Goal: Task Accomplishment & Management: Use online tool/utility

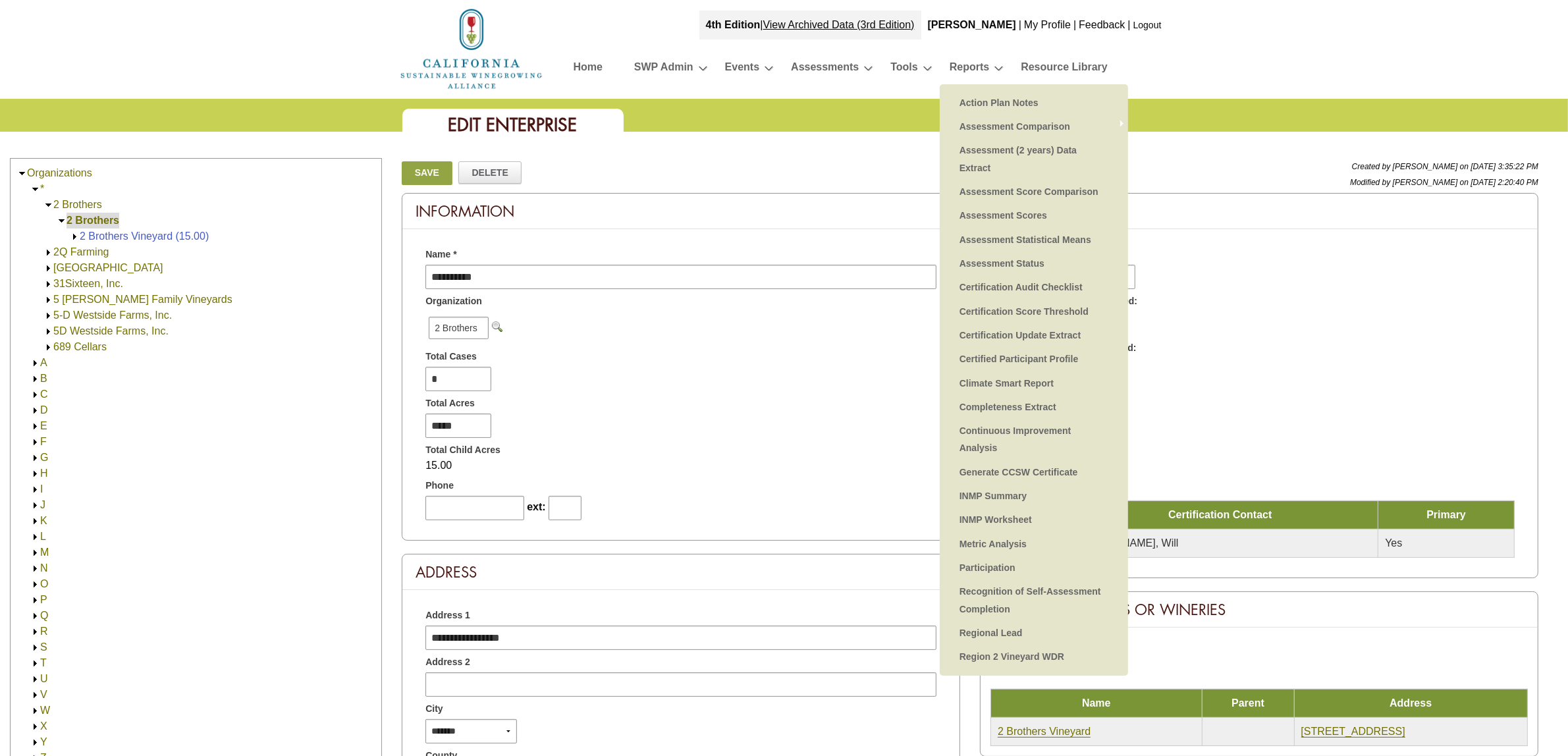
click at [1015, 238] on link "Assessment Statistical Means" at bounding box center [1033, 239] width 162 height 24
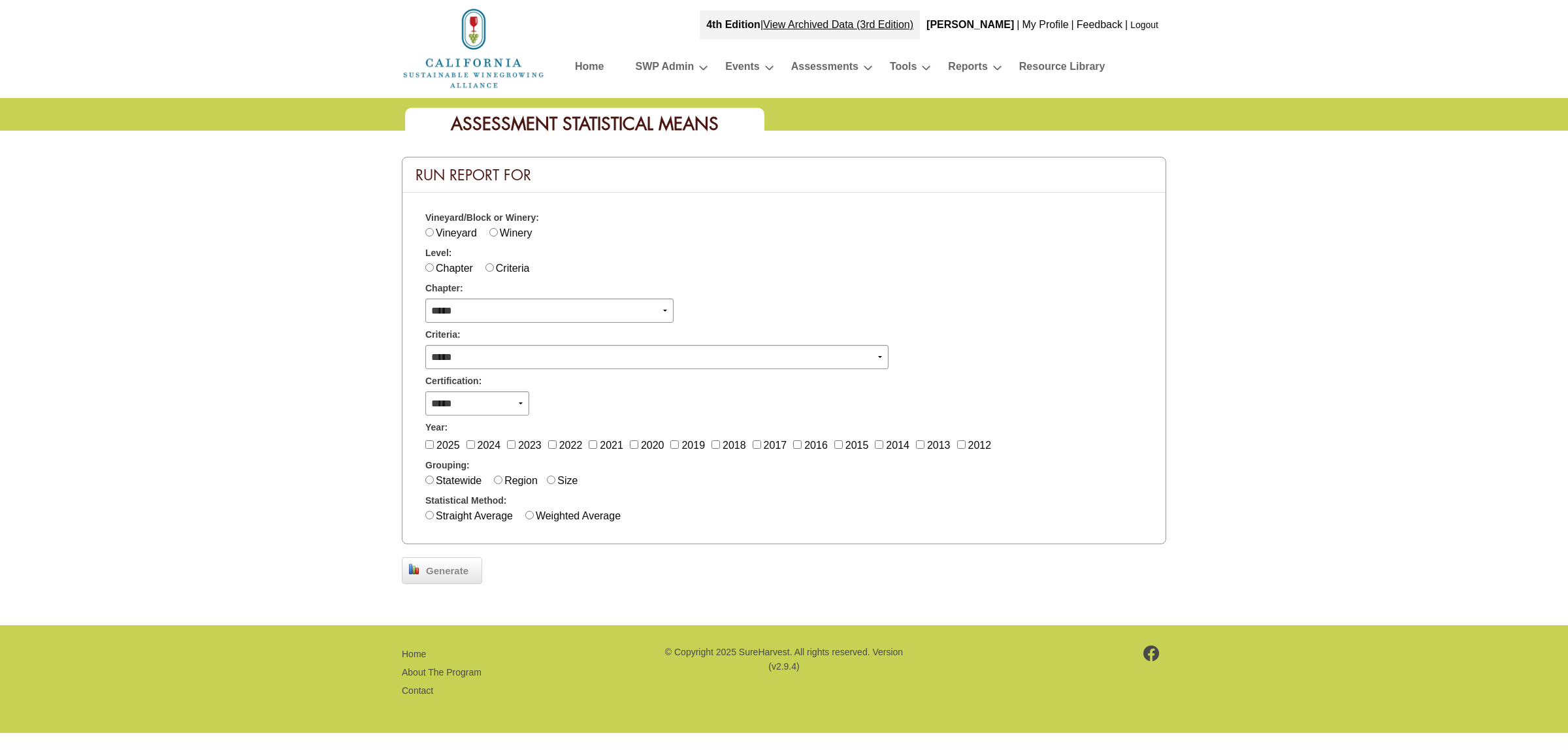
click at [450, 233] on label "Vineyard" at bounding box center [456, 233] width 41 height 11
click at [495, 268] on div "Chapter Criteria" at bounding box center [784, 268] width 717 height 15
click at [507, 266] on label "Criteria" at bounding box center [513, 268] width 34 height 11
click at [513, 399] on select "**********" at bounding box center [477, 403] width 104 height 24
select select "*"
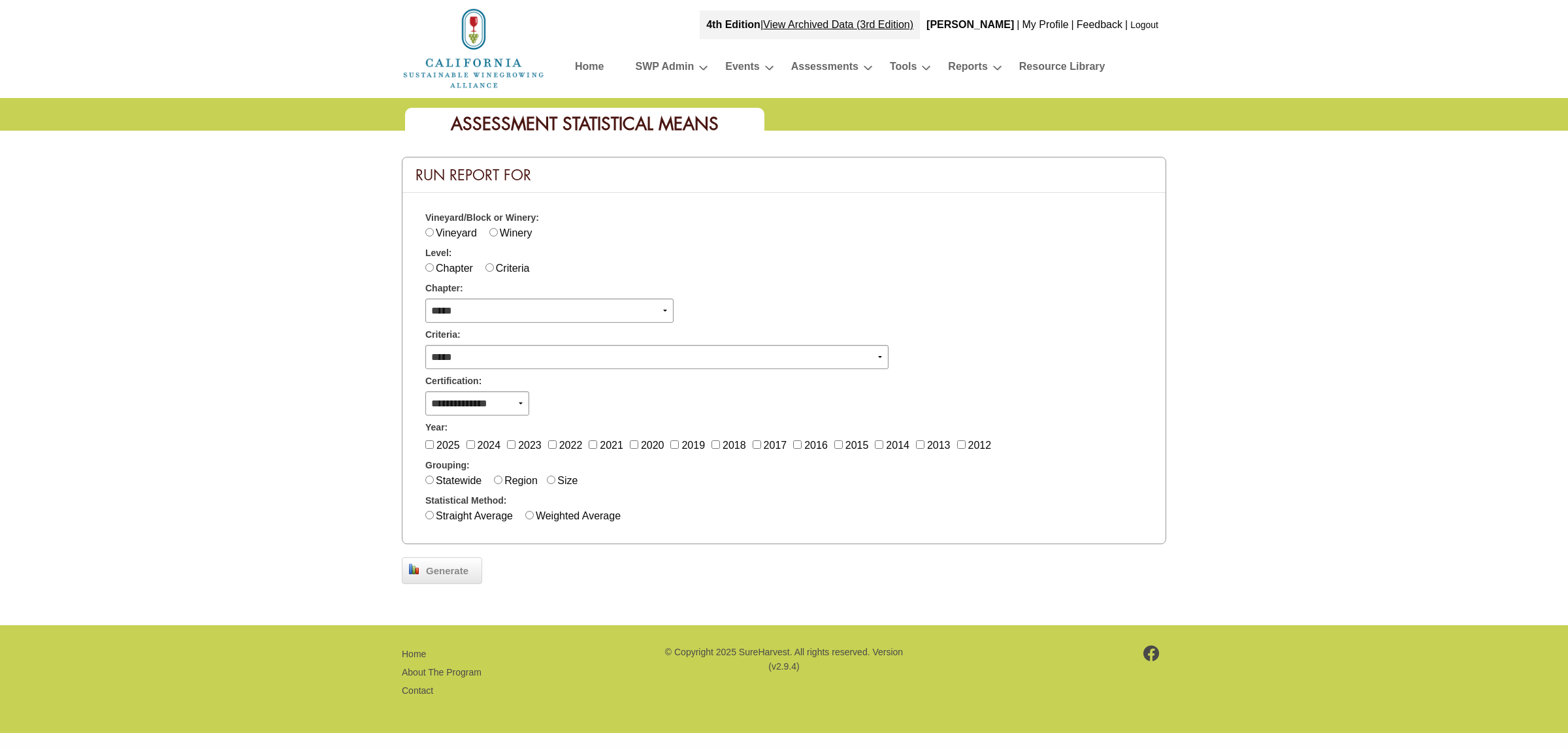
click at [425, 391] on select "**********" at bounding box center [477, 403] width 104 height 24
click at [919, 448] on span "2025 2024 2023 2022 2021 2020 2019 2018 2017 2016 2015 2014 2013 2012" at bounding box center [711, 445] width 572 height 15
click at [746, 438] on span "2025 2024 2023 2022 2021 2020 2019 2018 2017 2016 2015 2014 2013 2012" at bounding box center [711, 445] width 572 height 15
click at [776, 448] on label "2017" at bounding box center [775, 445] width 24 height 11
click at [729, 444] on label "2018" at bounding box center [734, 445] width 24 height 11
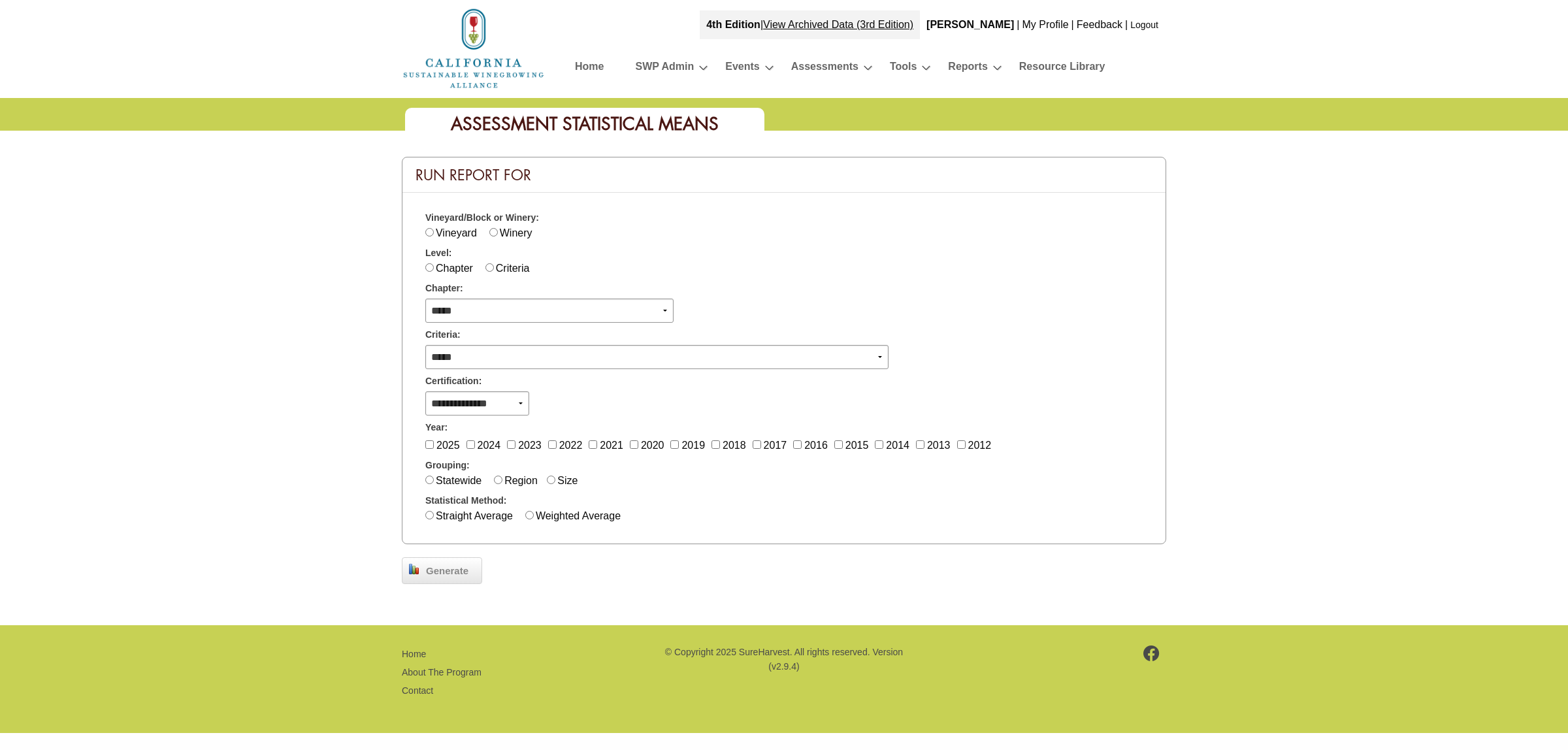
click at [691, 440] on label "2019" at bounding box center [693, 445] width 24 height 11
click at [655, 440] on label "2020" at bounding box center [652, 445] width 24 height 11
click at [606, 442] on label "2021" at bounding box center [611, 445] width 24 height 11
click at [567, 441] on label "2022" at bounding box center [571, 445] width 24 height 11
click at [533, 442] on label "2023" at bounding box center [530, 445] width 24 height 11
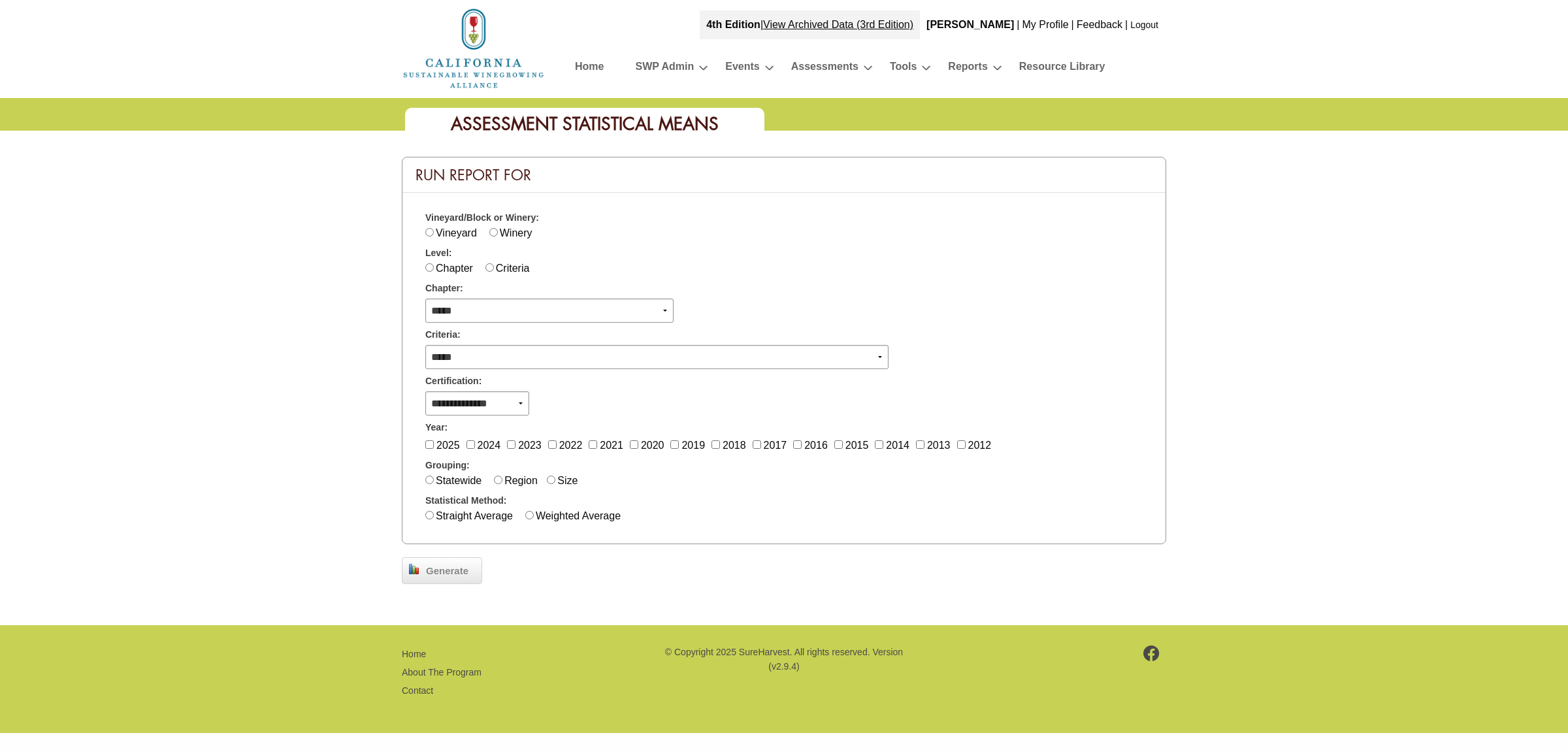
click at [482, 440] on label "2024" at bounding box center [489, 445] width 24 height 11
click at [452, 442] on label "2025" at bounding box center [448, 445] width 24 height 11
click at [446, 481] on label "Statewide" at bounding box center [458, 481] width 46 height 11
click at [567, 513] on label "Weighted Average" at bounding box center [578, 515] width 85 height 11
click at [448, 564] on span "Generate" at bounding box center [447, 571] width 56 height 15
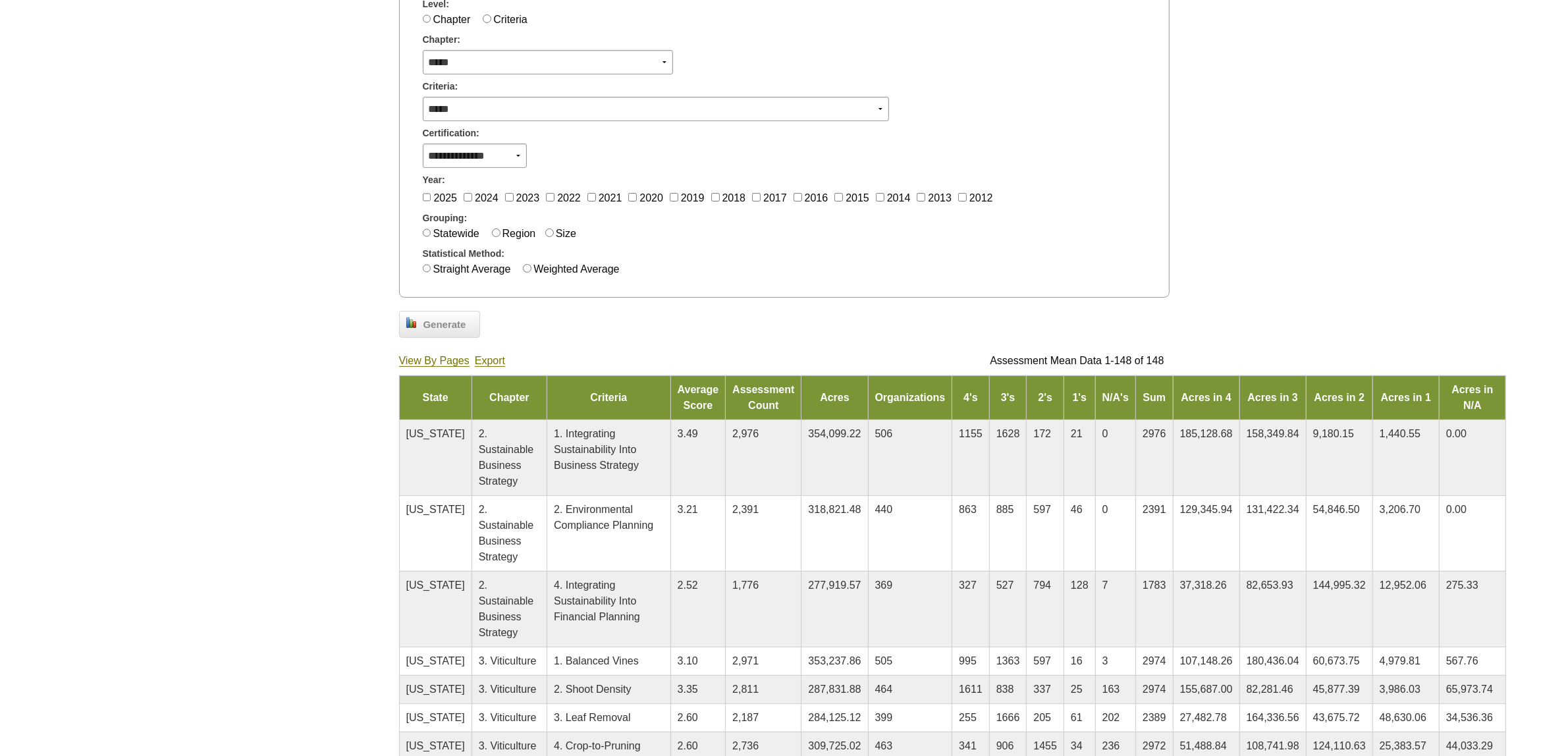
scroll to position [247, 0]
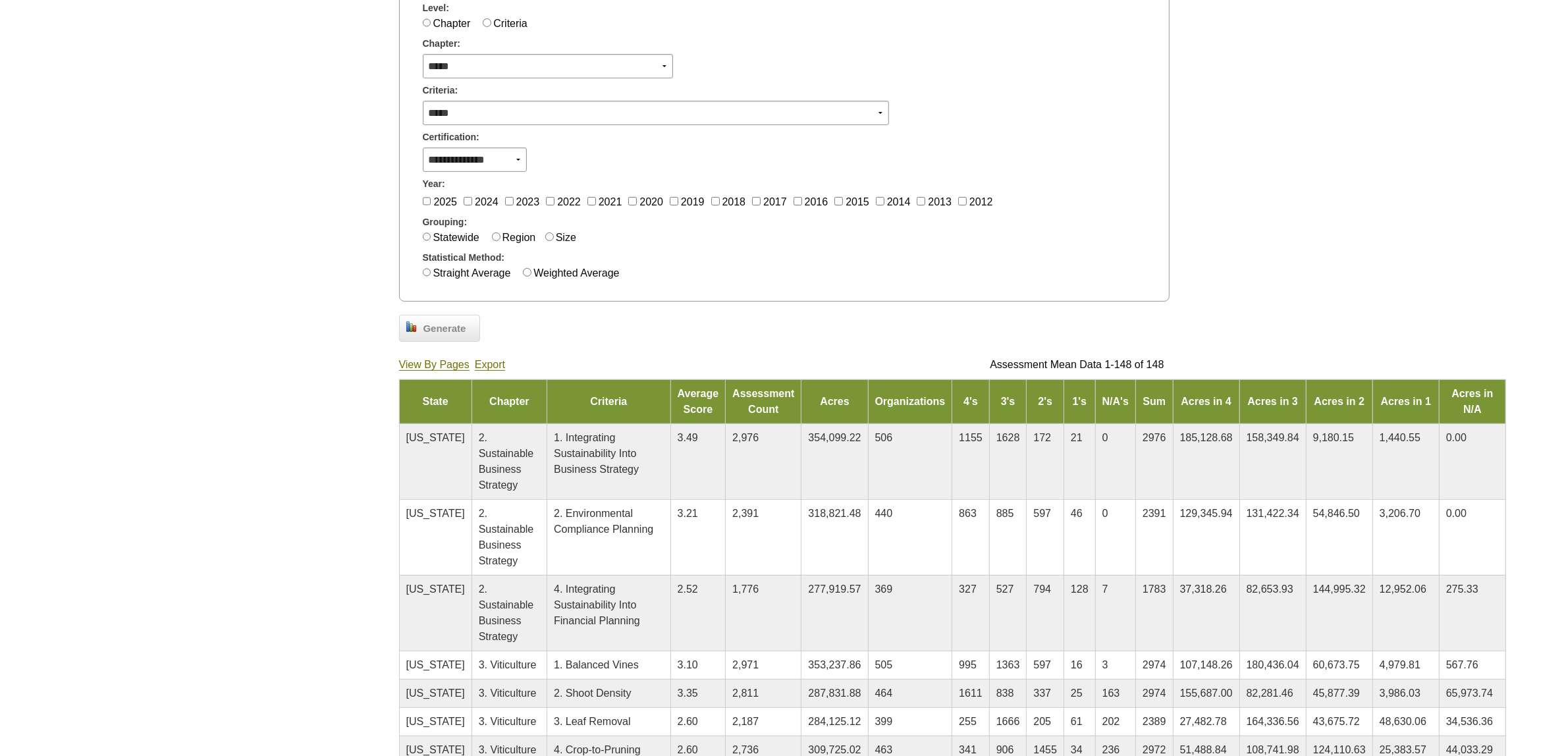
click at [487, 363] on link "Export" at bounding box center [490, 364] width 30 height 12
click at [443, 201] on label "2025" at bounding box center [445, 202] width 24 height 12
click at [439, 324] on span "Generate" at bounding box center [445, 329] width 56 height 15
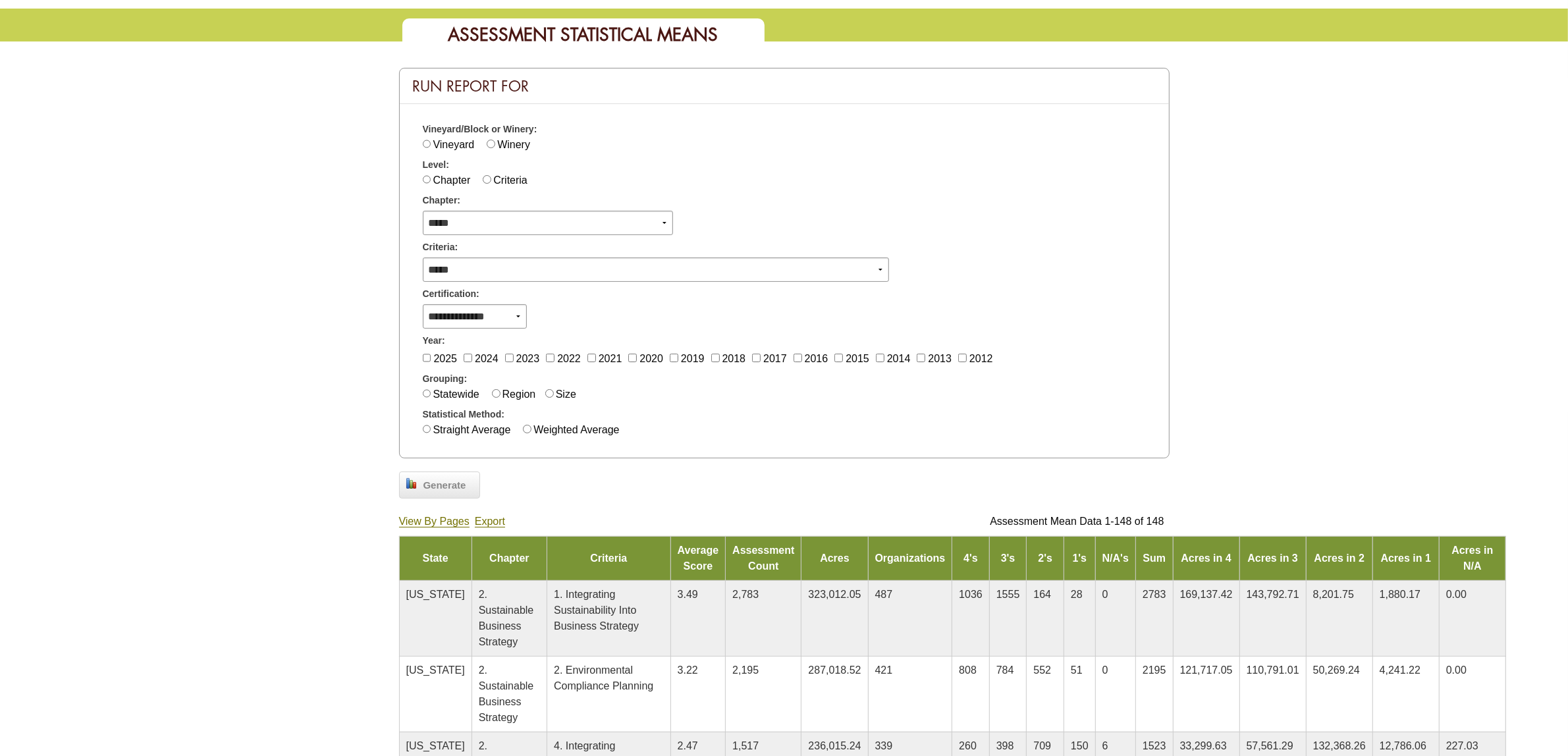
scroll to position [165, 0]
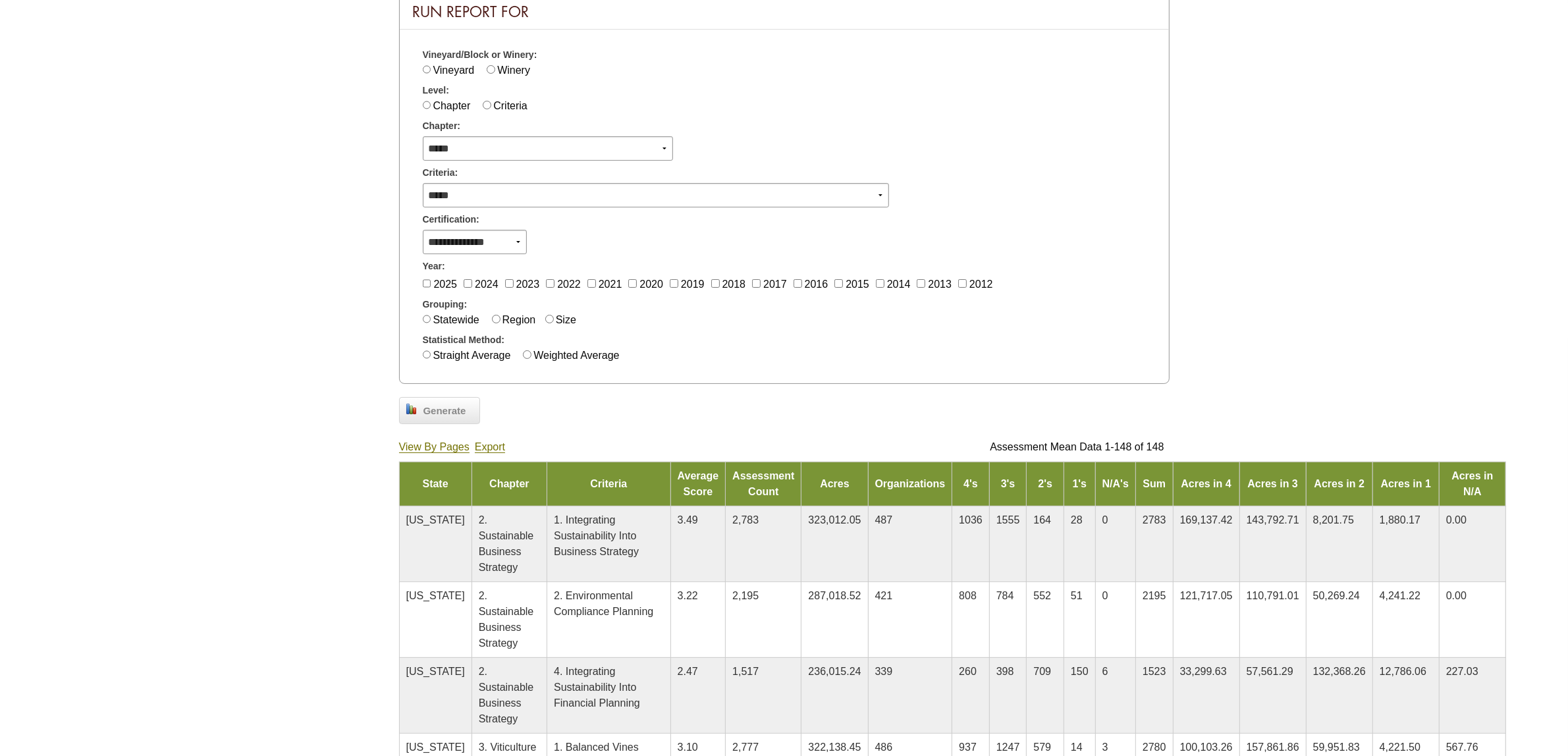
click at [441, 405] on span "Generate" at bounding box center [445, 411] width 56 height 15
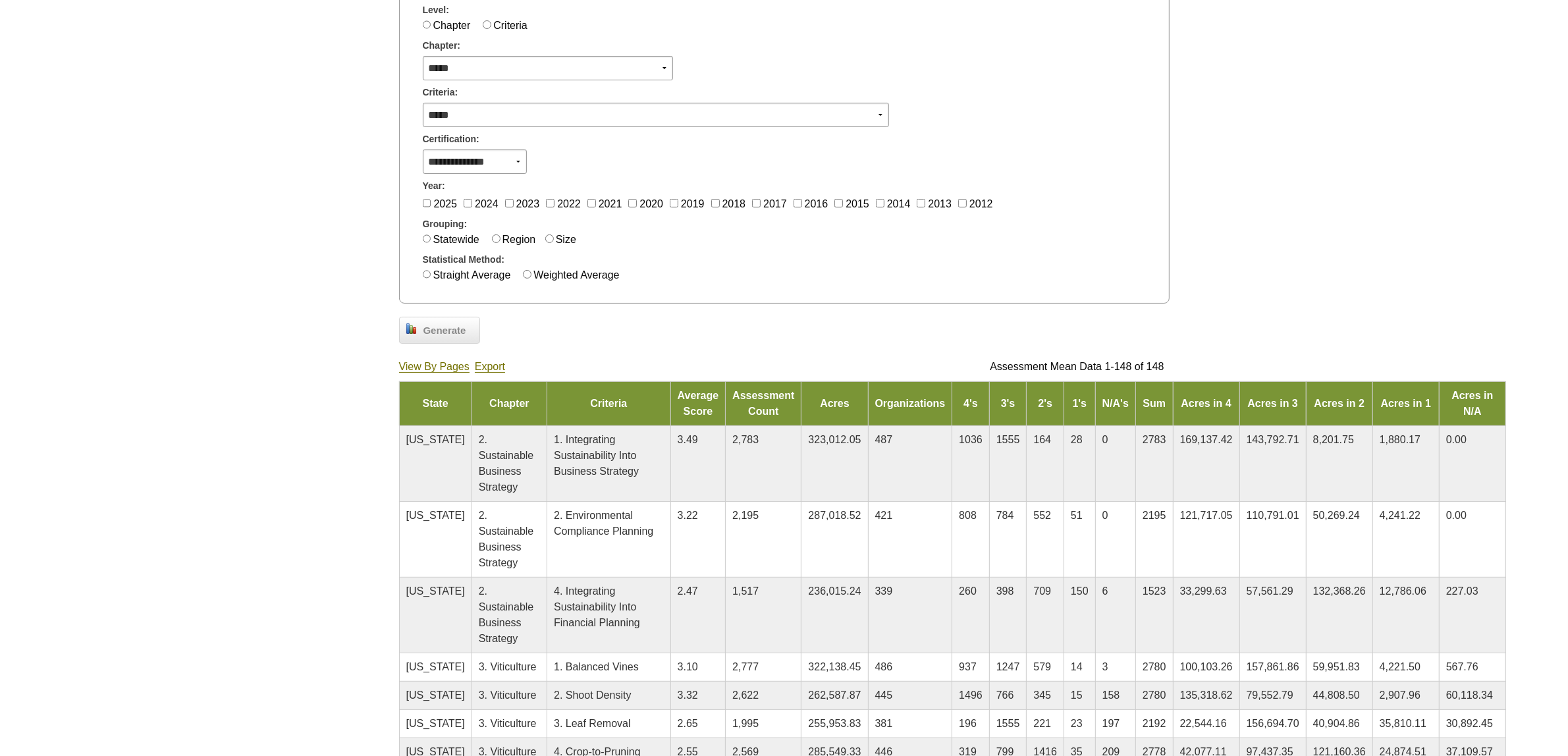
scroll to position [247, 0]
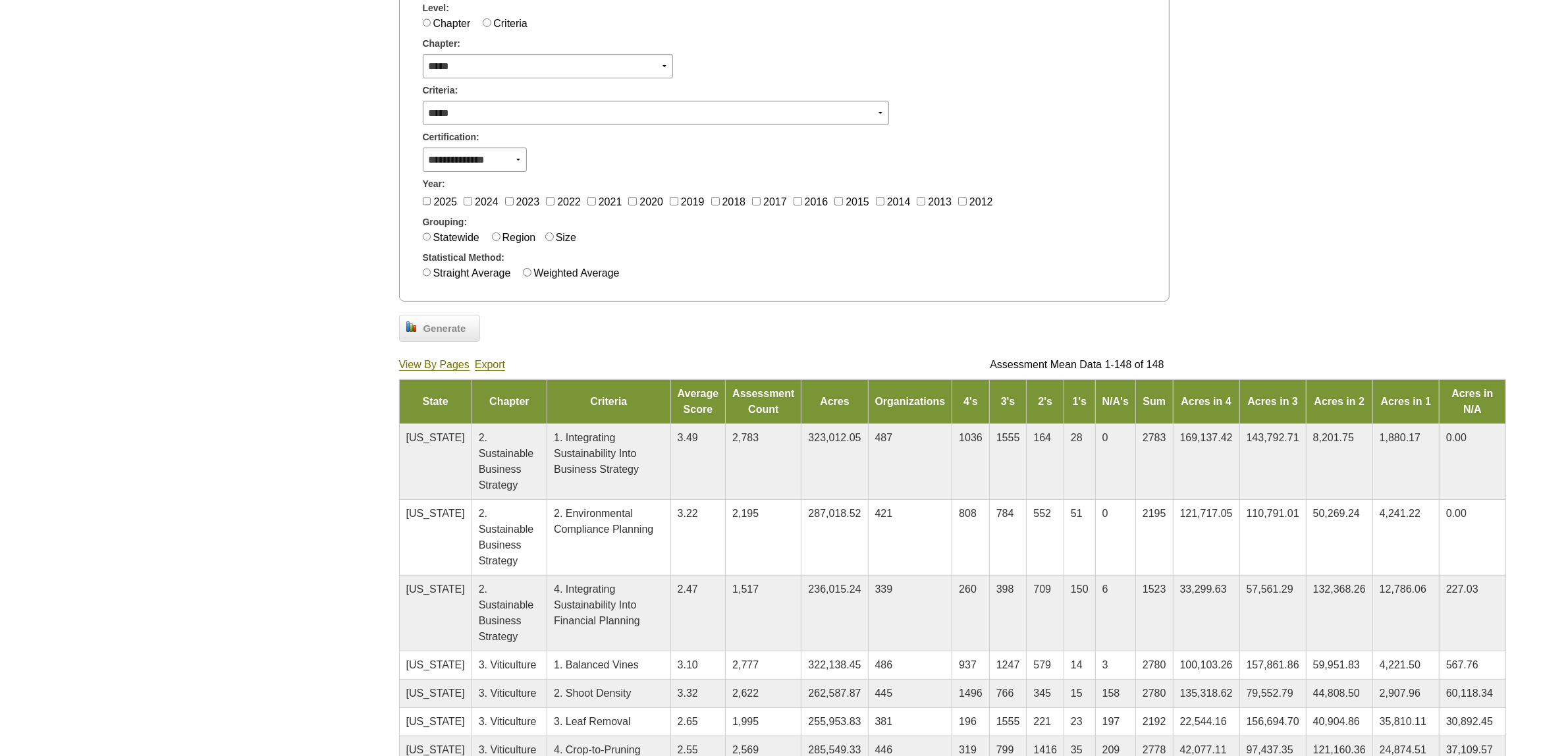
click at [486, 359] on link "Export" at bounding box center [490, 364] width 30 height 12
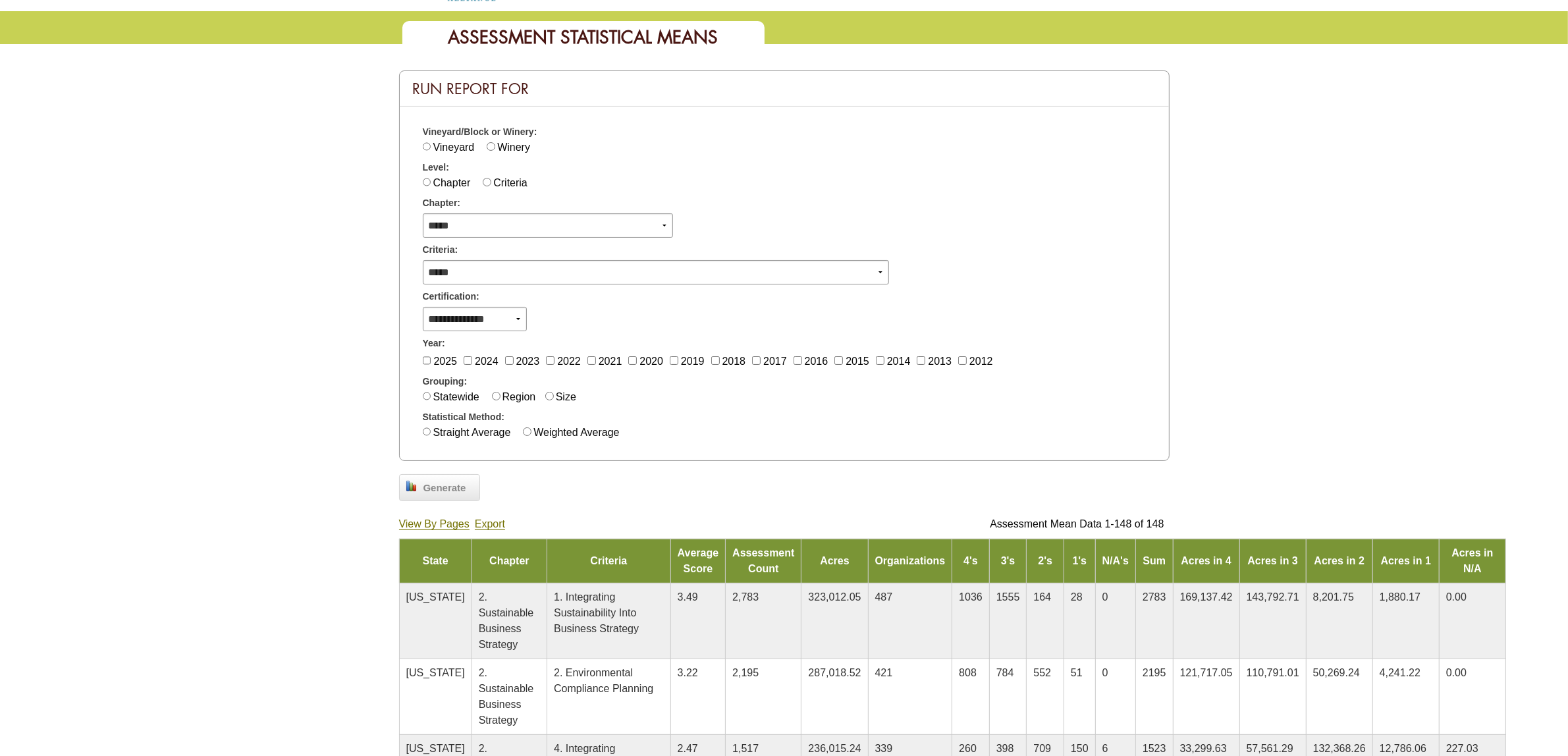
scroll to position [0, 0]
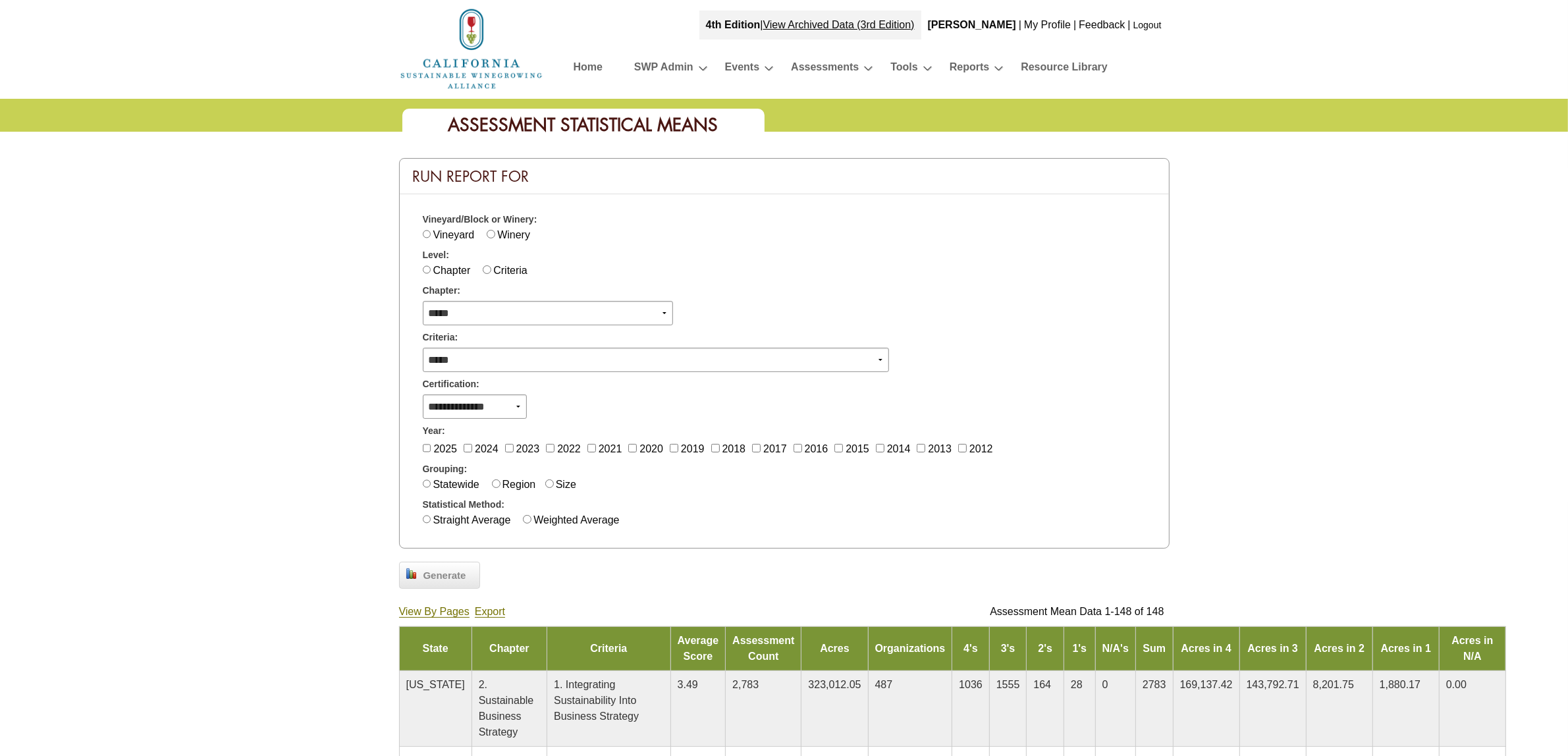
click at [498, 229] on label "Winery" at bounding box center [514, 234] width 33 height 12
click at [434, 572] on span "Generate" at bounding box center [445, 576] width 56 height 15
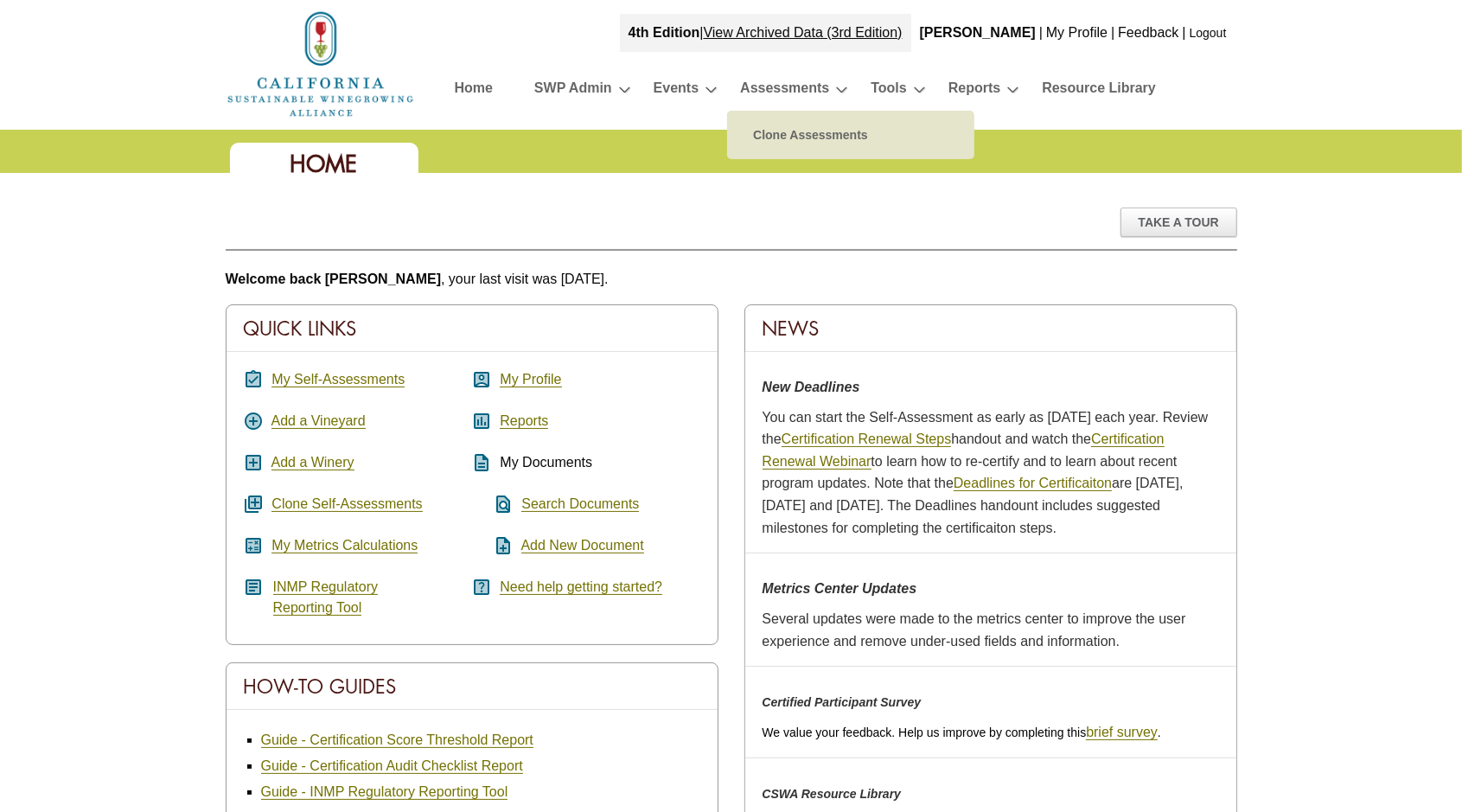
click at [779, 77] on link "Assessments" at bounding box center [785, 92] width 89 height 30
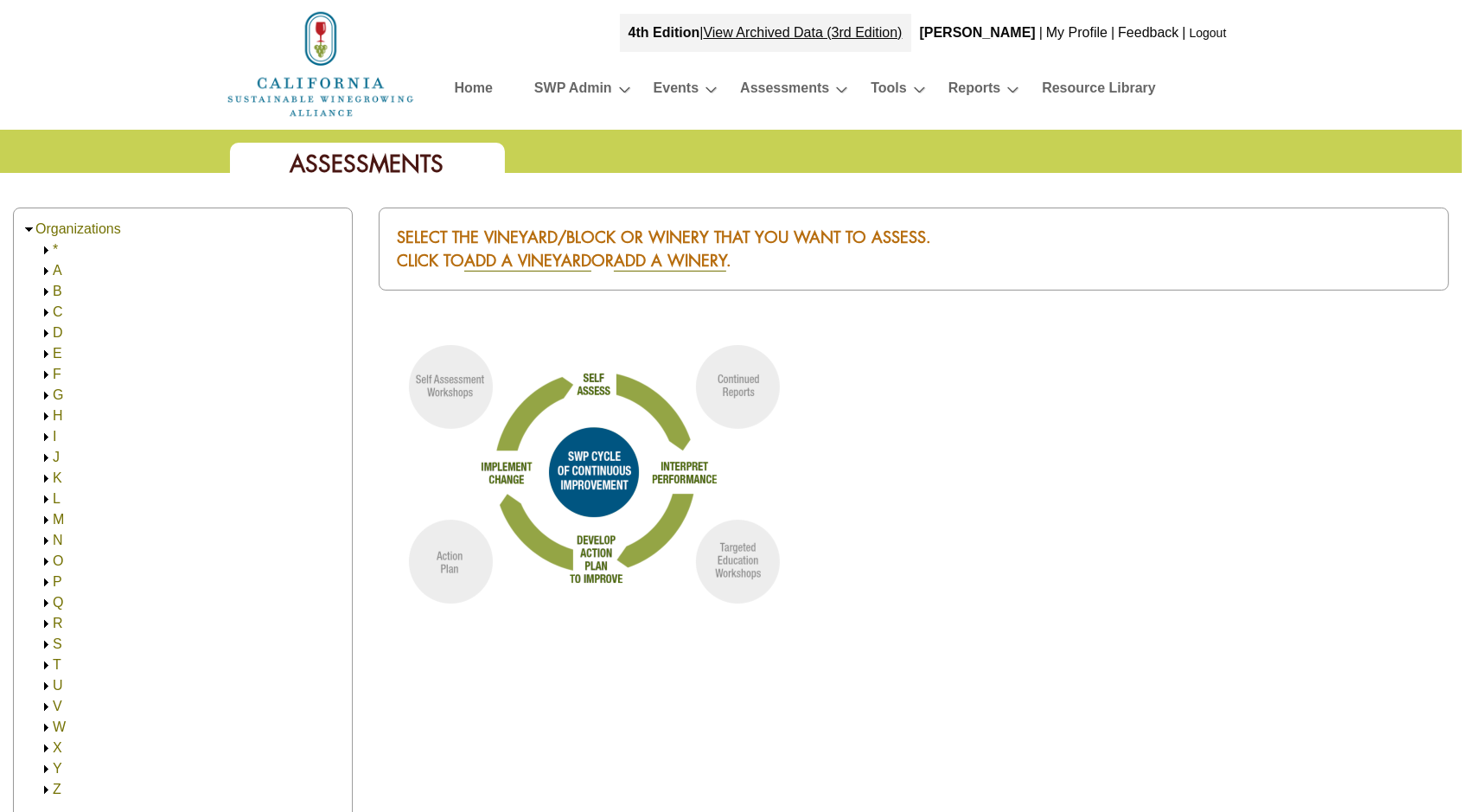
click at [46, 272] on img at bounding box center [46, 270] width 13 height 13
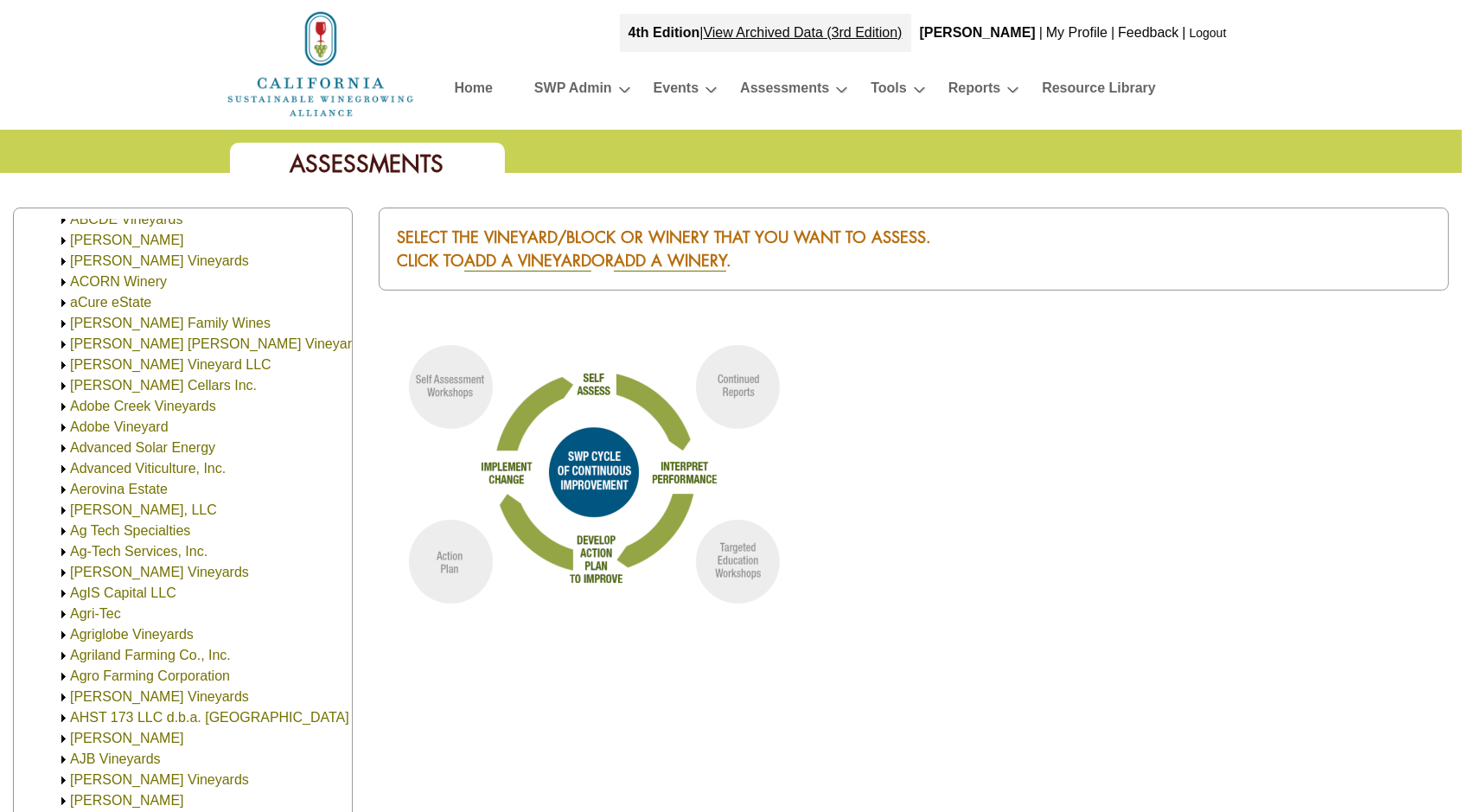
scroll to position [324, 0]
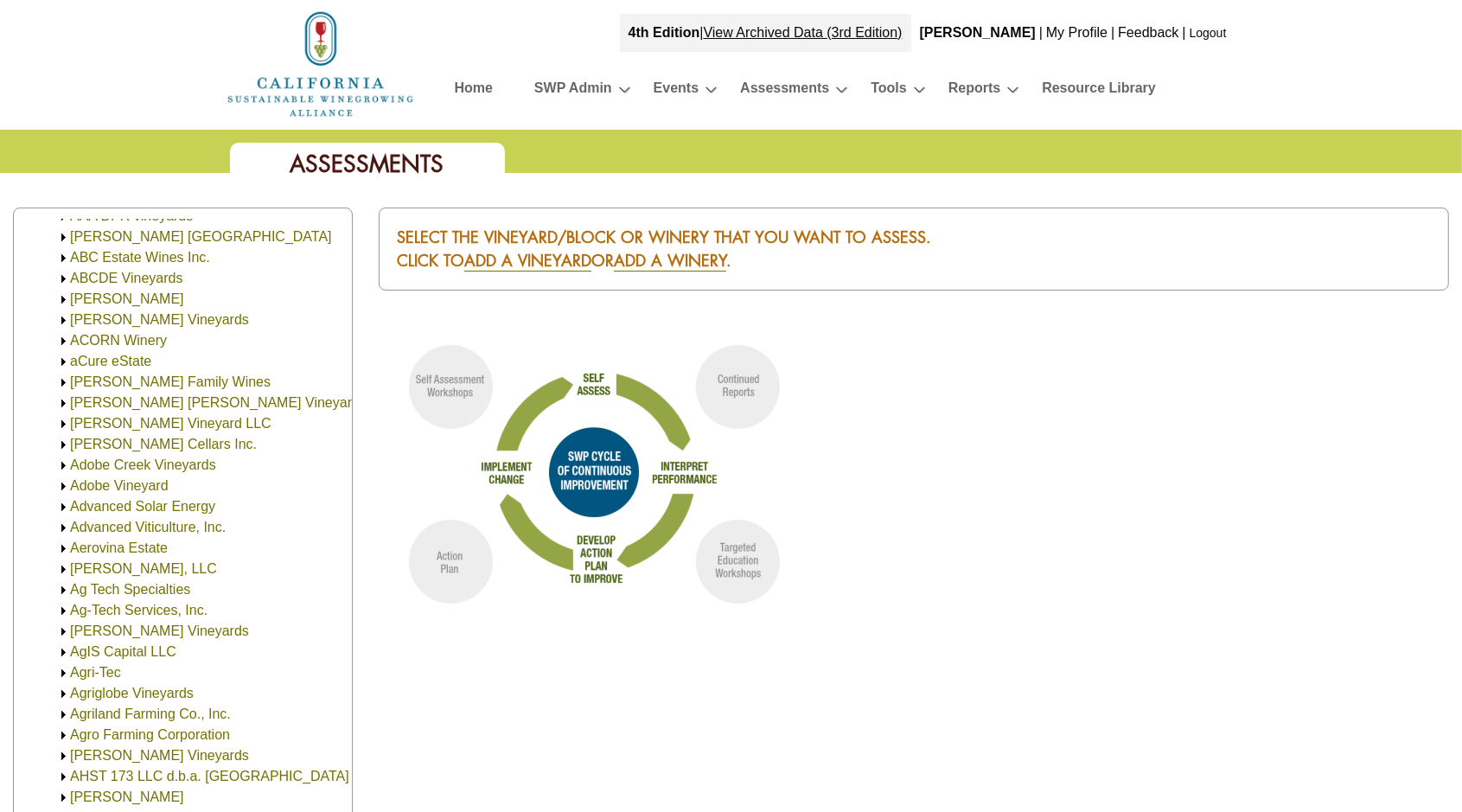
click at [64, 277] on img at bounding box center [63, 278] width 13 height 13
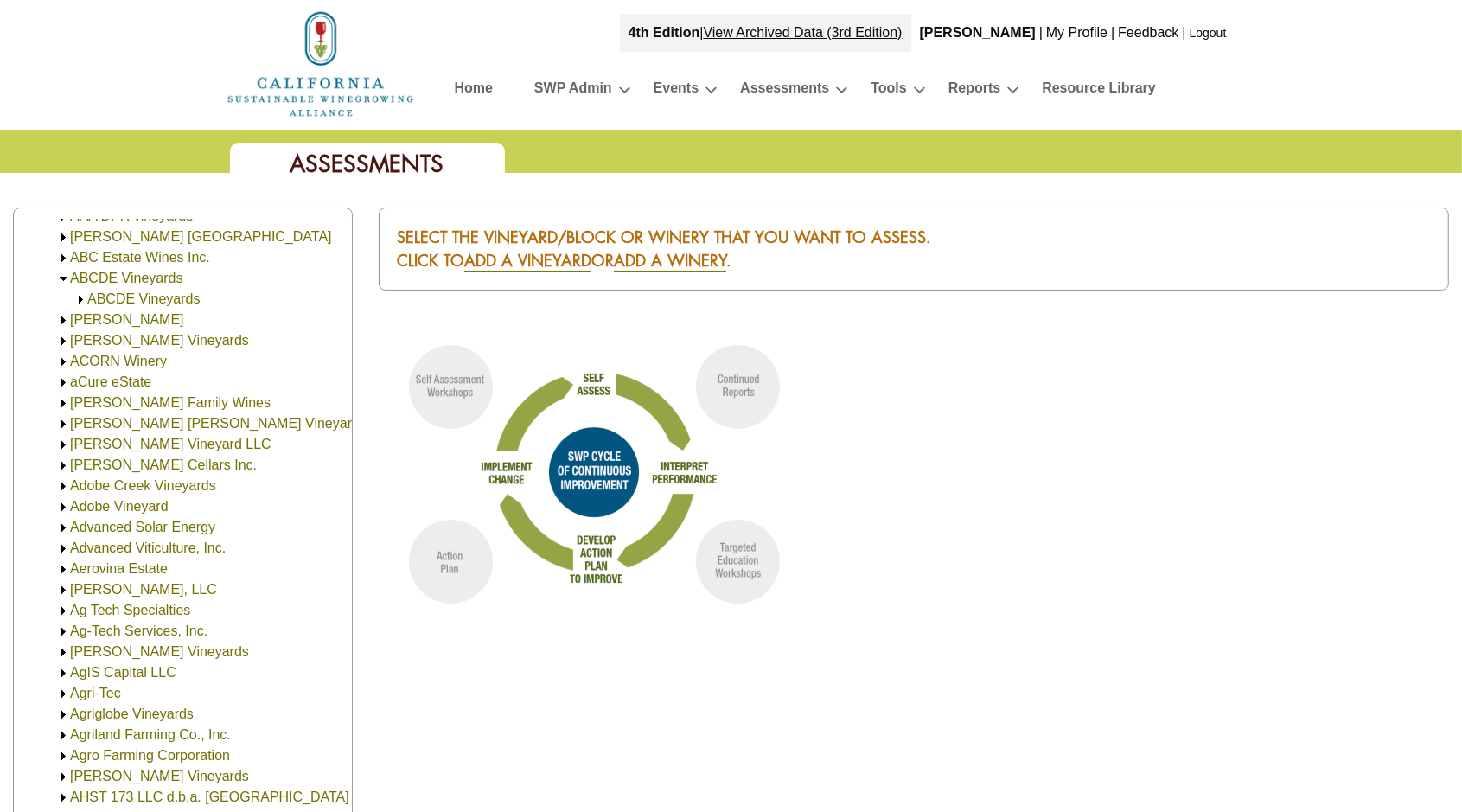
click at [77, 300] on img at bounding box center [81, 299] width 13 height 13
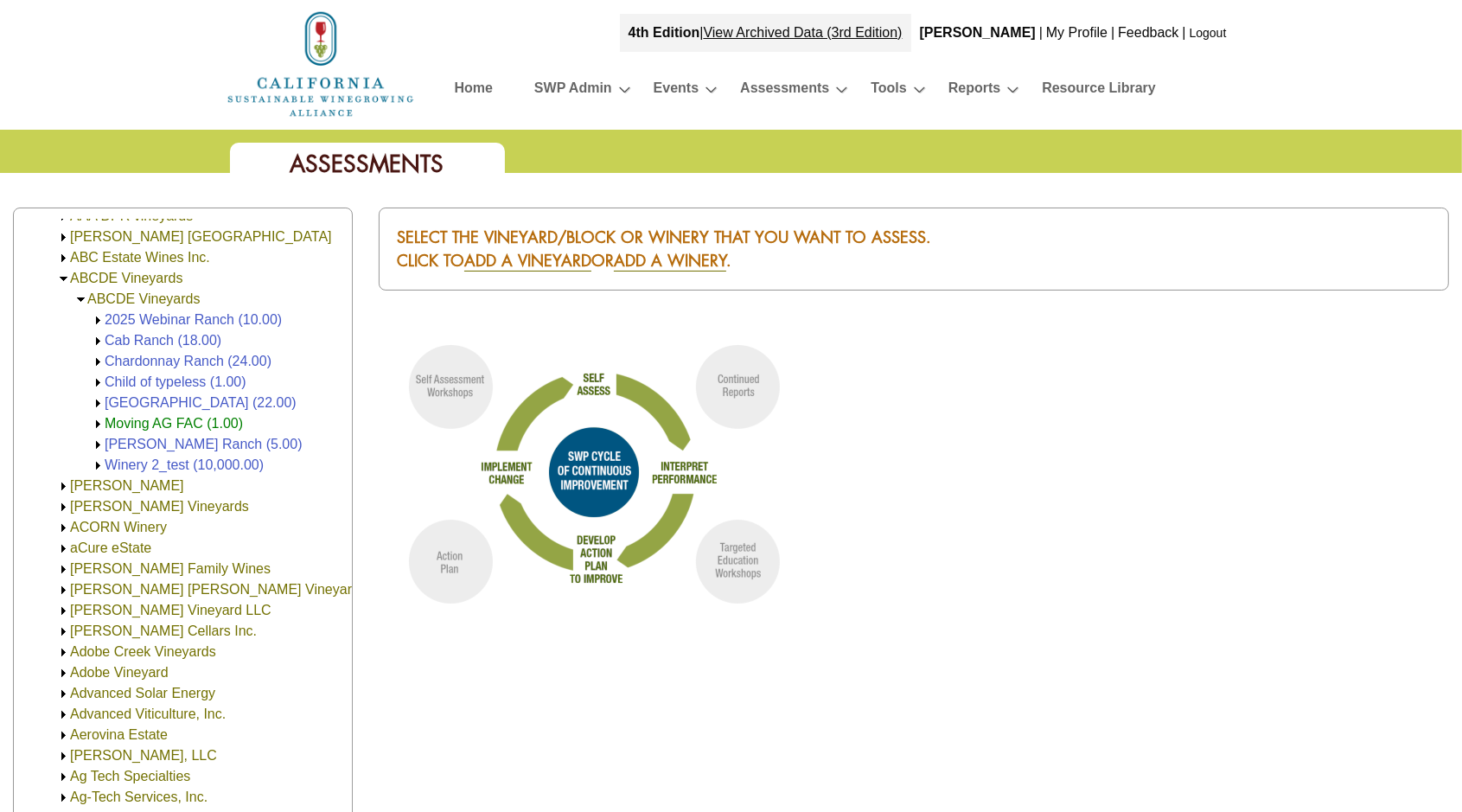
click at [175, 318] on link "2025 Webinar Ranch (10.00)" at bounding box center [193, 319] width 177 height 15
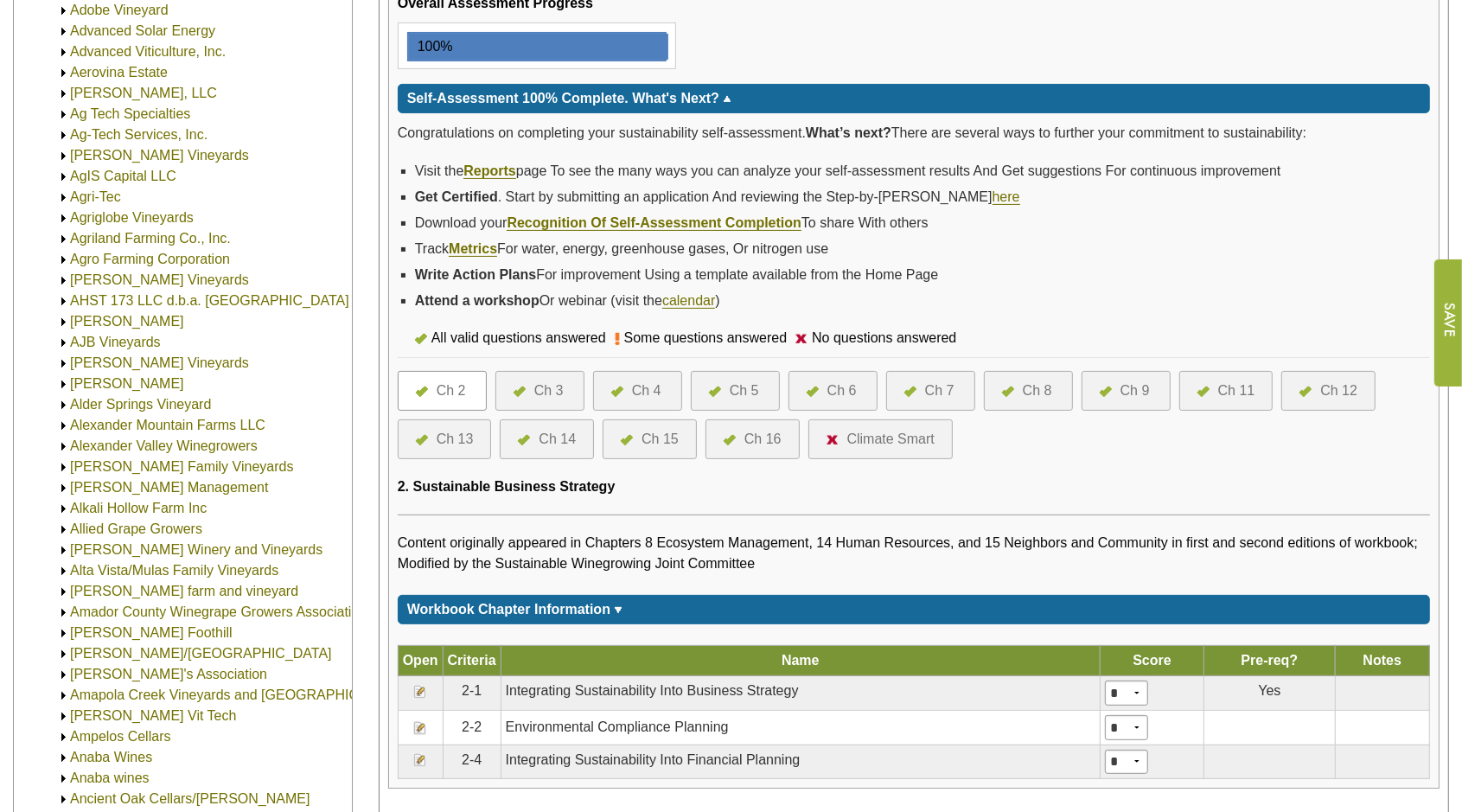
scroll to position [432, 0]
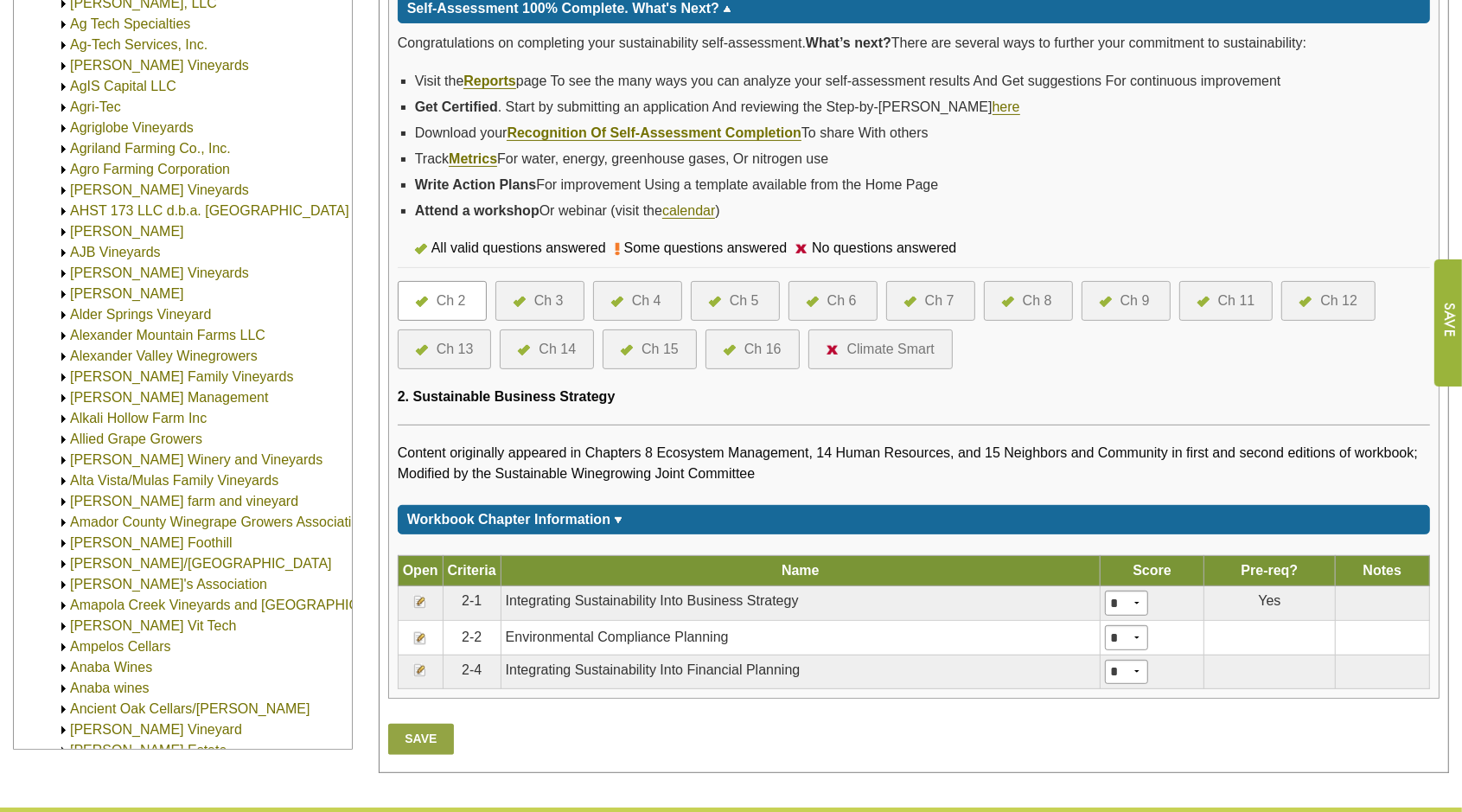
click at [420, 631] on img at bounding box center [421, 638] width 14 height 14
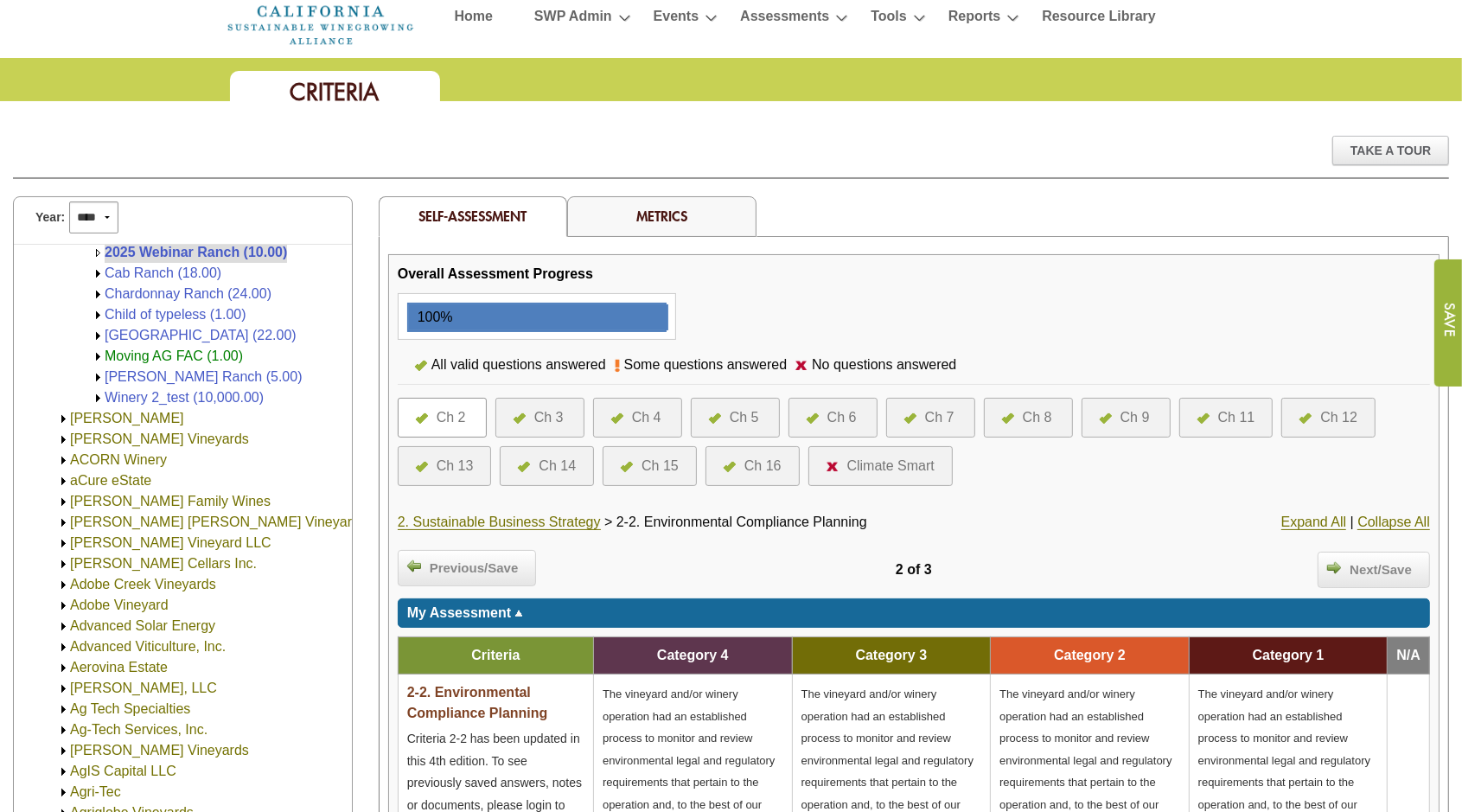
scroll to position [108, 0]
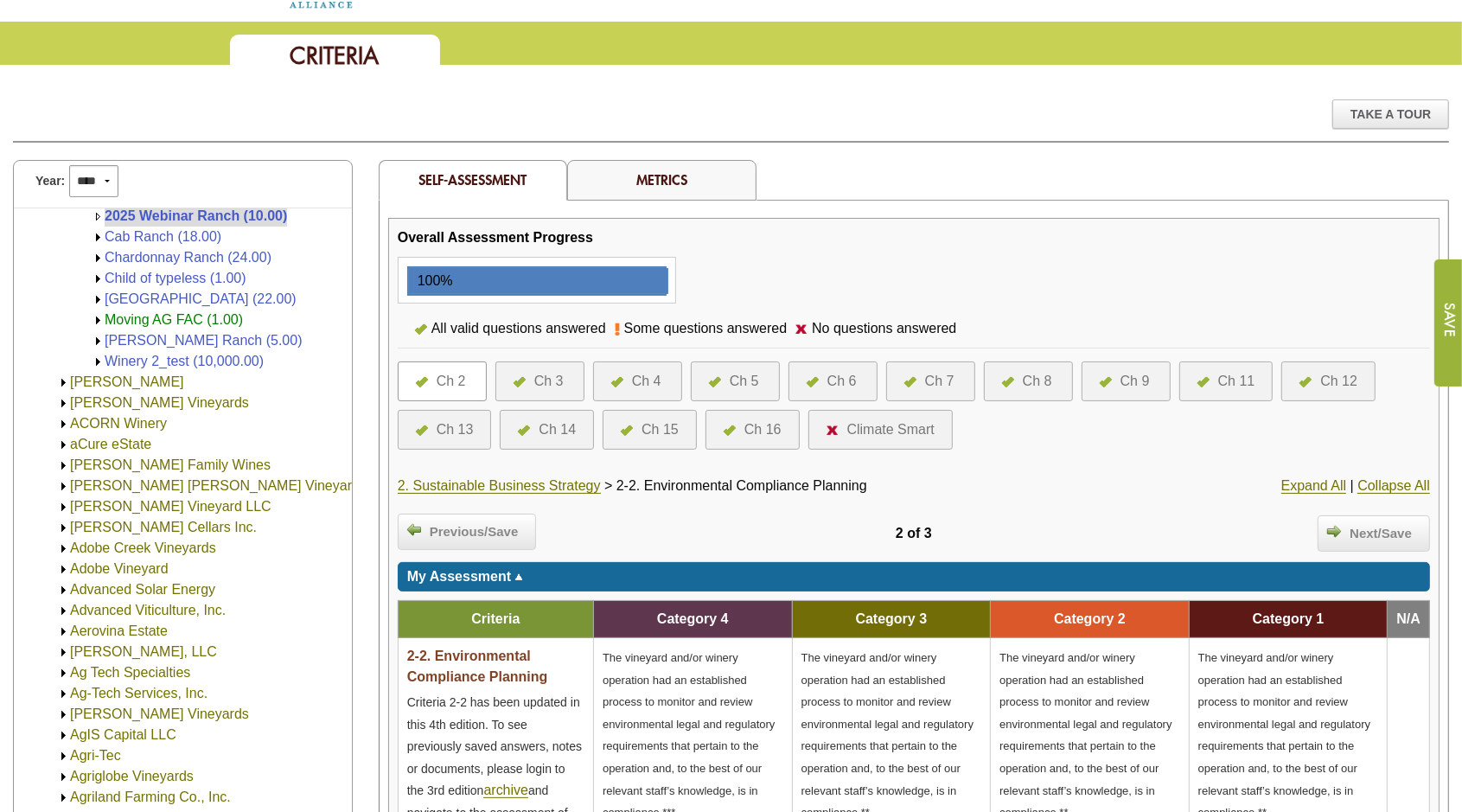
click at [547, 427] on div "Ch 14" at bounding box center [557, 429] width 37 height 20
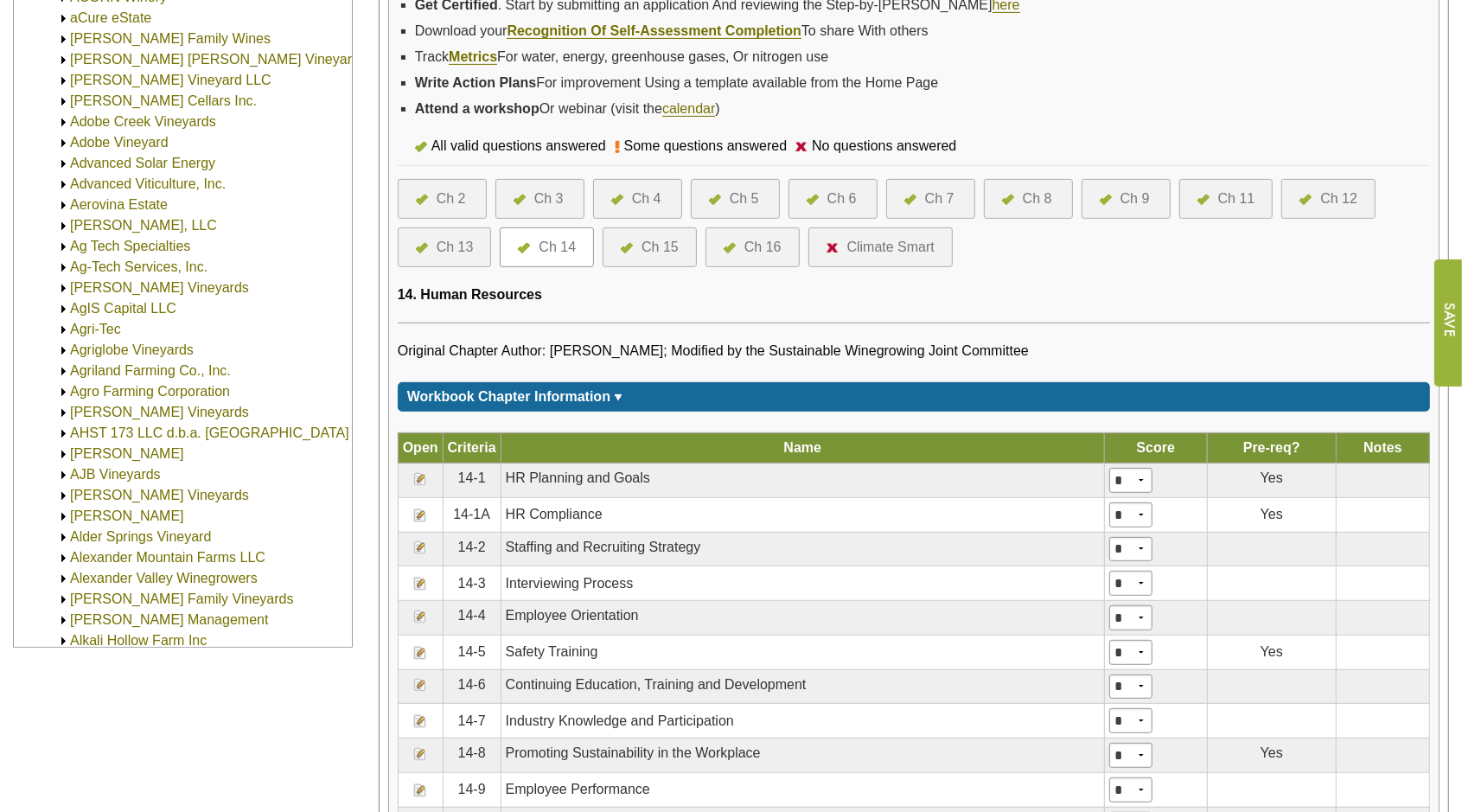
scroll to position [648, 0]
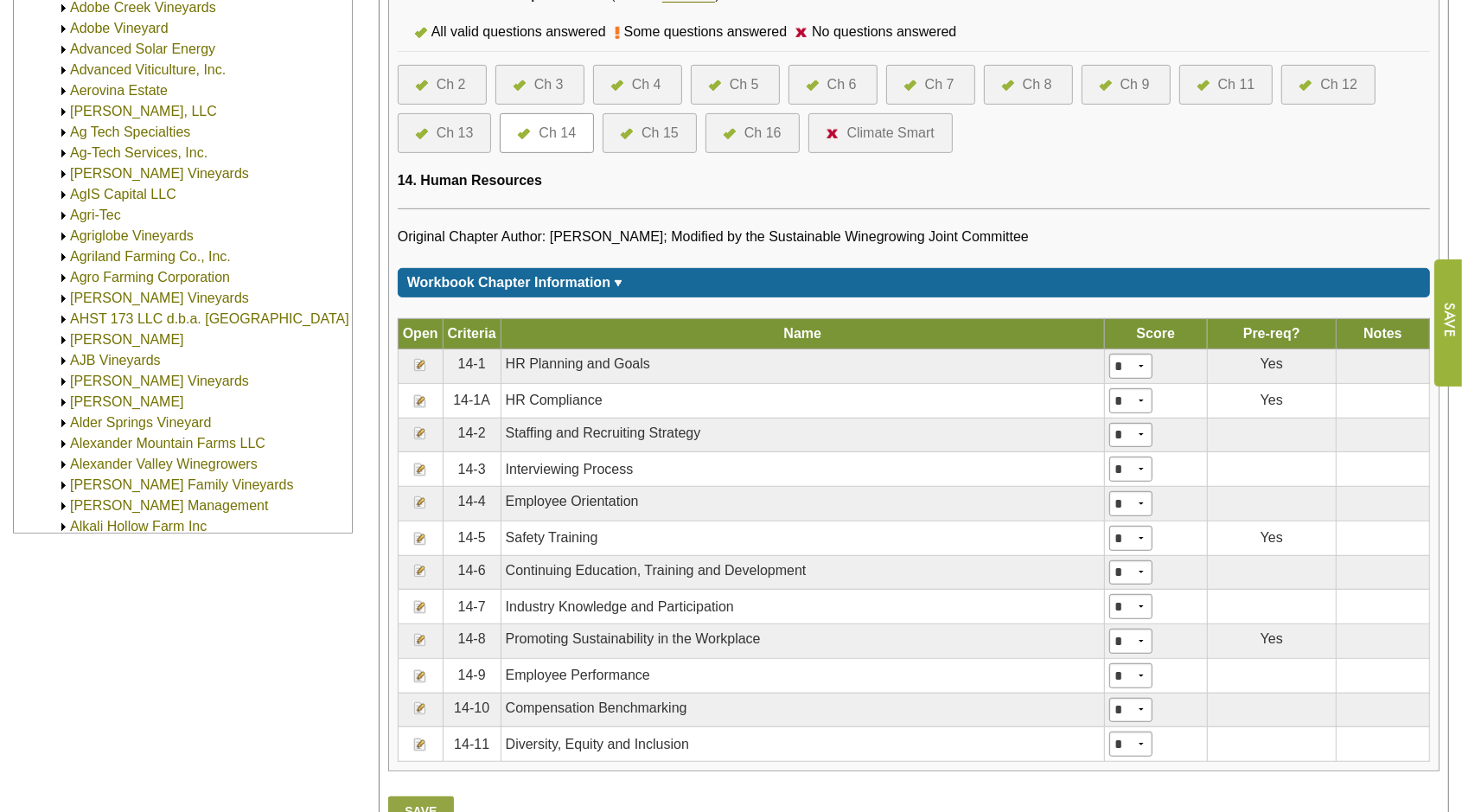
click at [416, 394] on img at bounding box center [421, 401] width 14 height 14
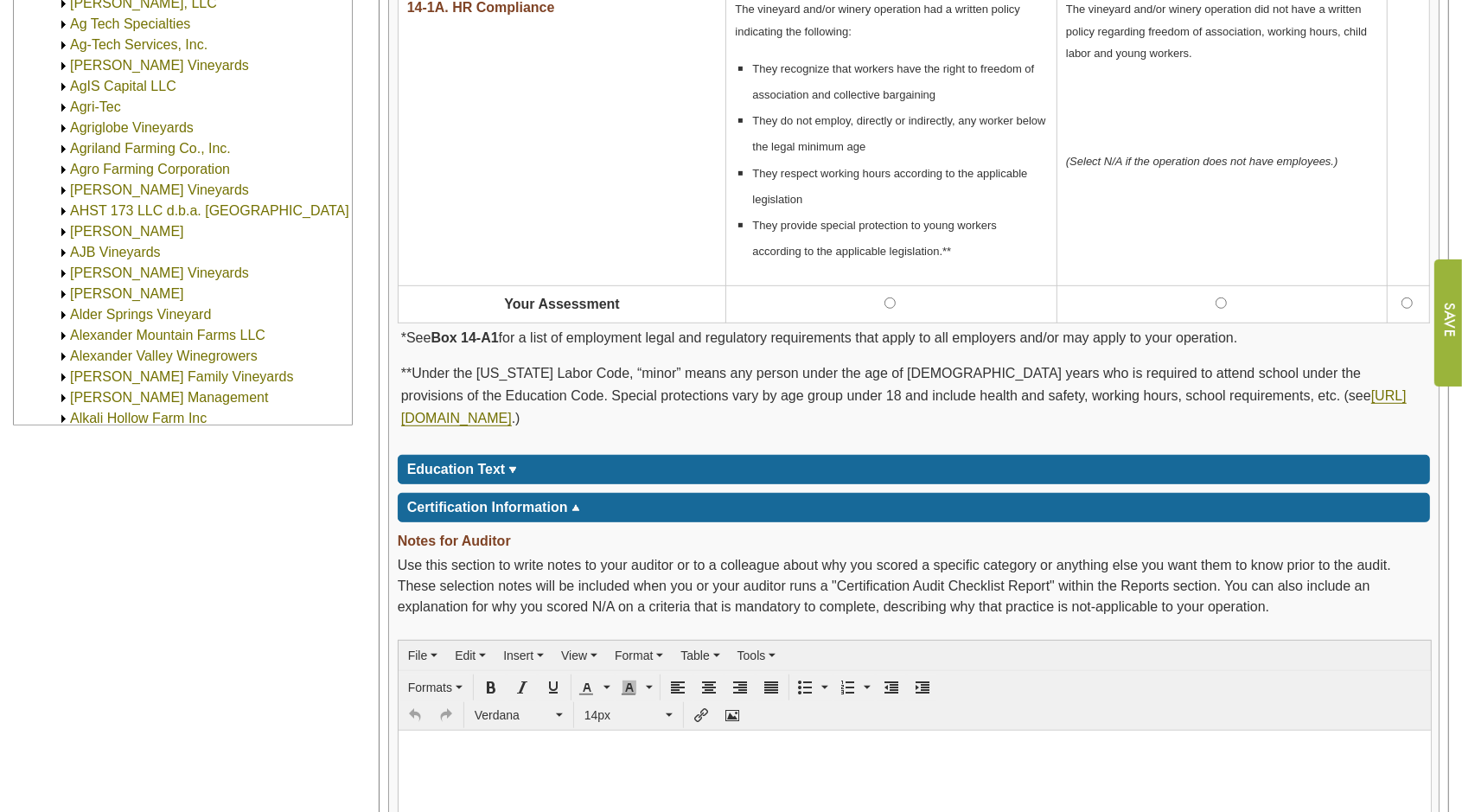
scroll to position [648, 0]
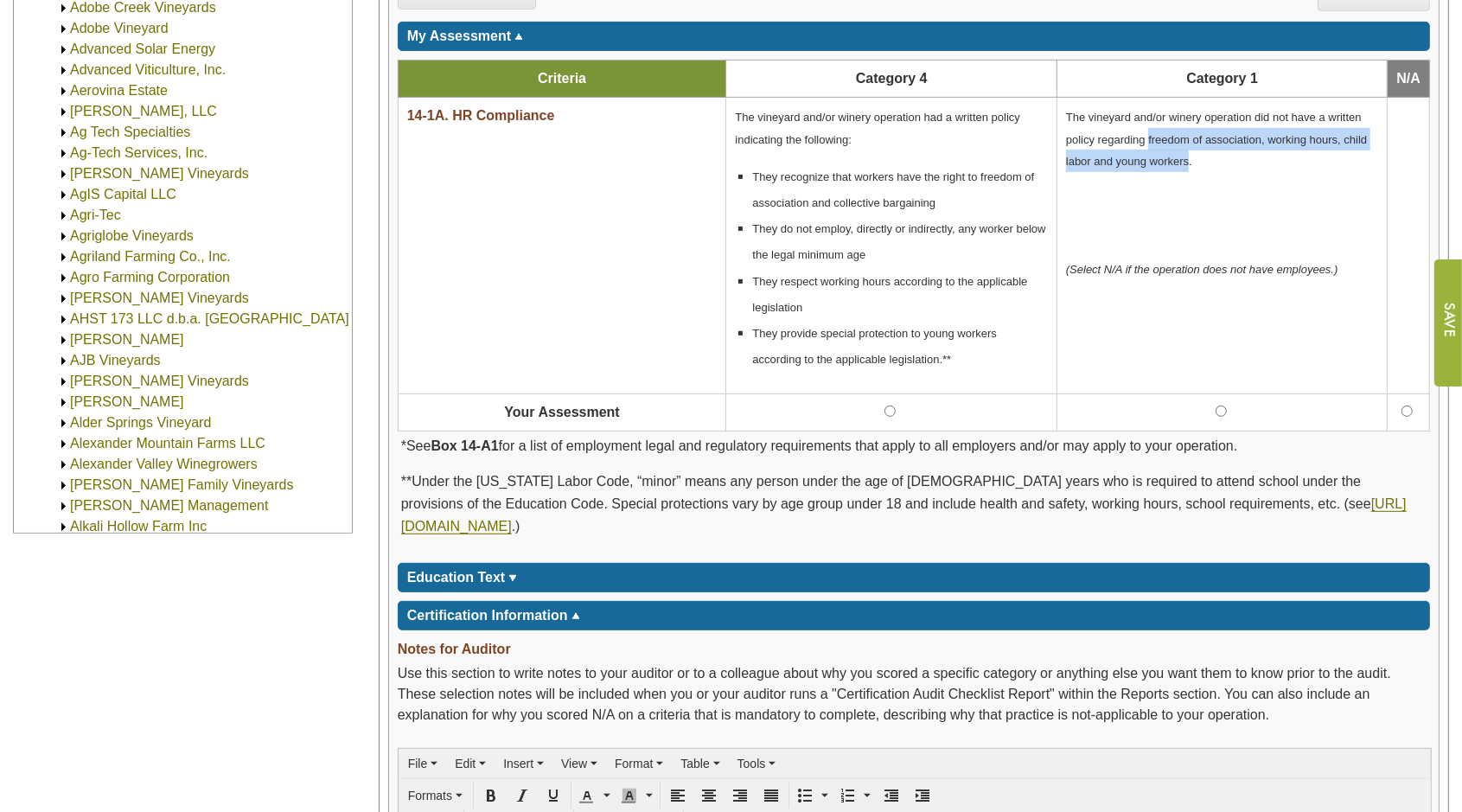
drag, startPoint x: 1148, startPoint y: 131, endPoint x: 1189, endPoint y: 158, distance: 49.1
click at [1189, 158] on span "The vineyard and/or winery operation did not have a written policy regarding fr…" at bounding box center [1216, 139] width 301 height 57
copy span "freedom of association, working hours, child labor and young workers"
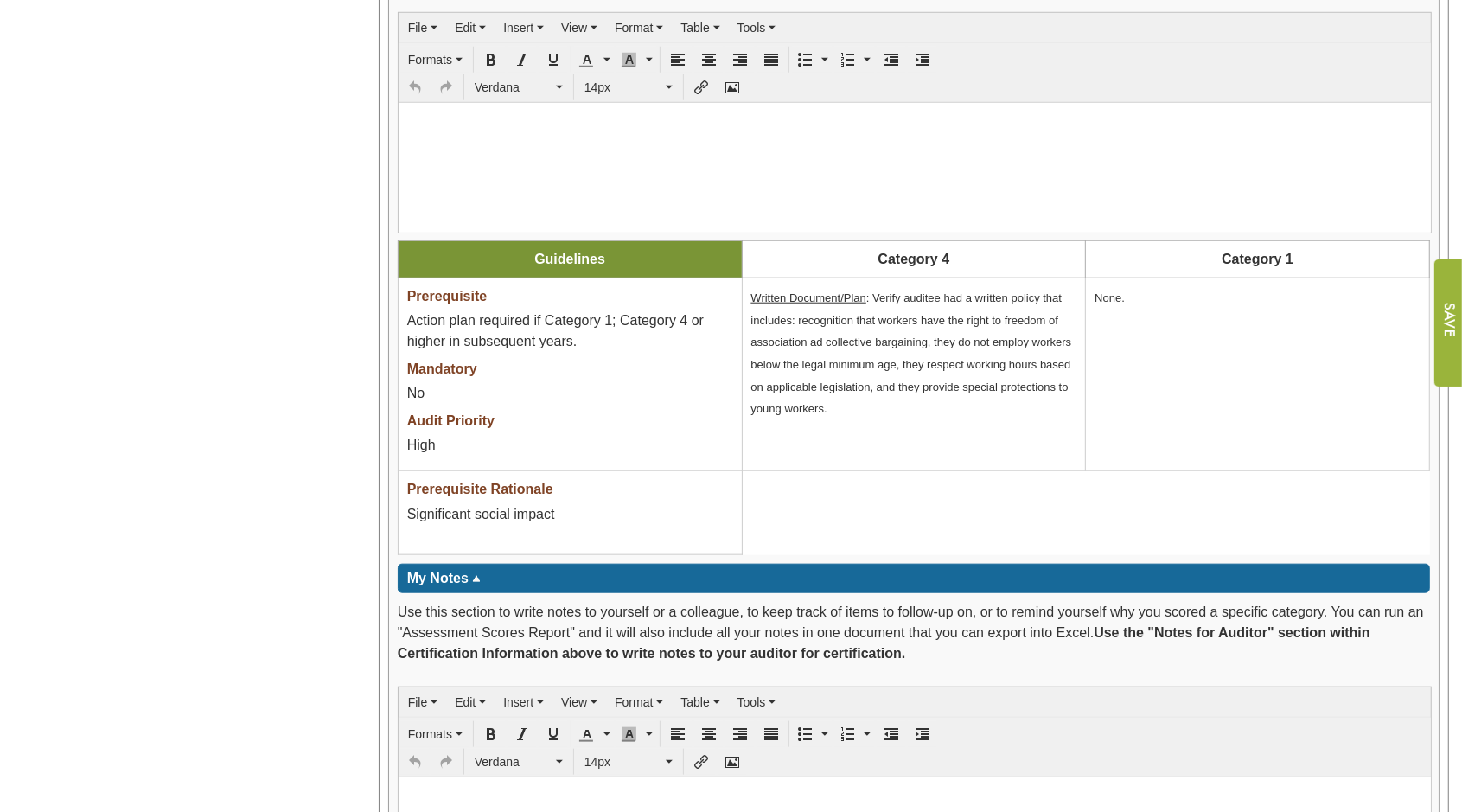
scroll to position [1404, 0]
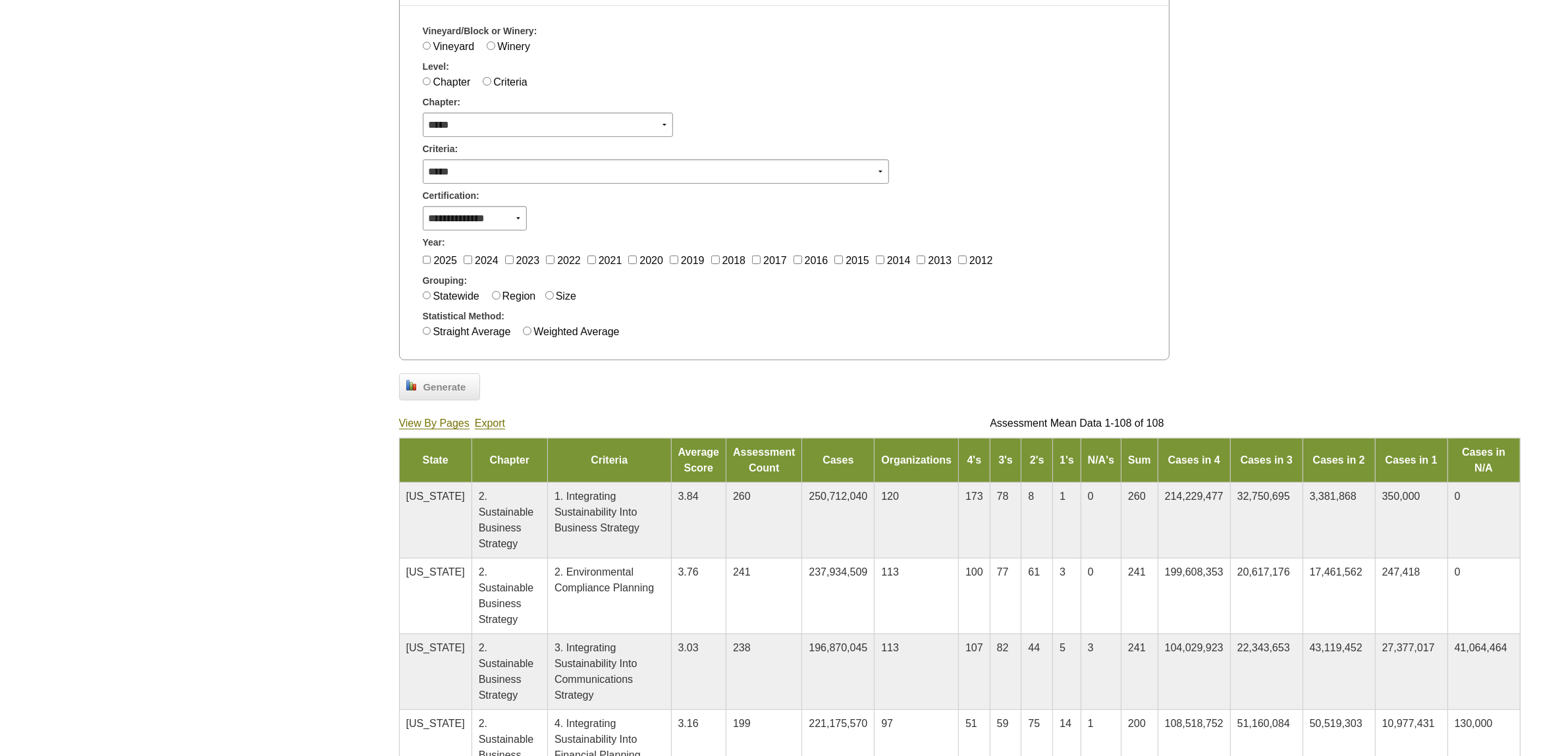
scroll to position [82, 0]
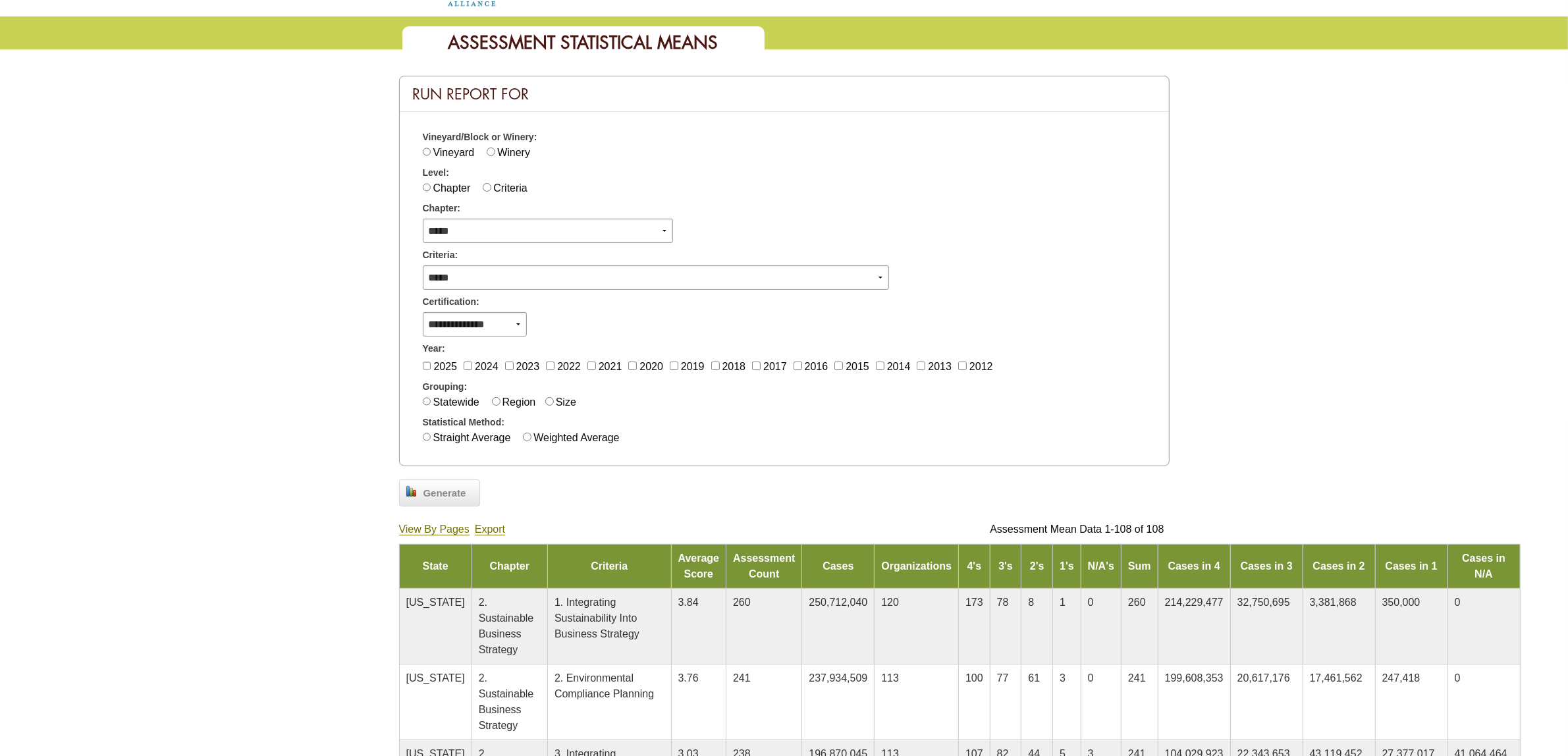
click at [491, 525] on link "Export" at bounding box center [490, 529] width 30 height 12
